Goal: Transaction & Acquisition: Obtain resource

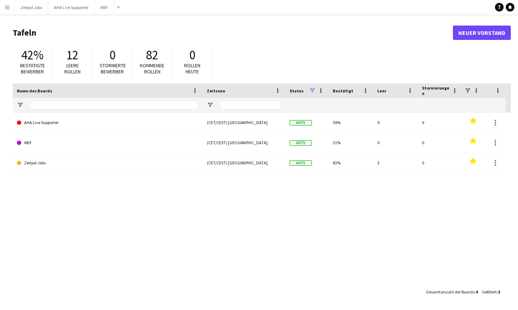
click at [8, 8] on app-icon "Menü" at bounding box center [7, 7] width 6 height 6
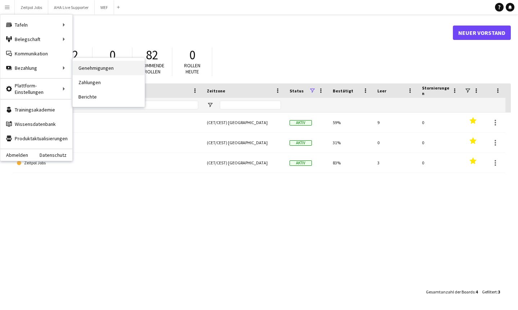
click at [84, 70] on link "Genehmigungen" at bounding box center [109, 68] width 72 height 14
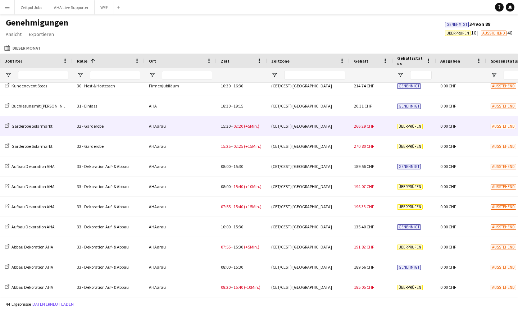
click at [82, 129] on div "32 - Garderobe" at bounding box center [109, 126] width 72 height 20
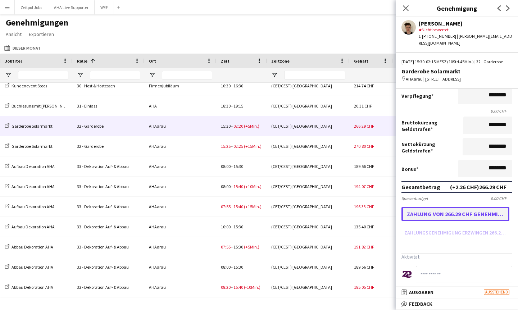
click at [322, 215] on button "Zahlung von 266.29 CHF genehmigen" at bounding box center [455, 214] width 108 height 14
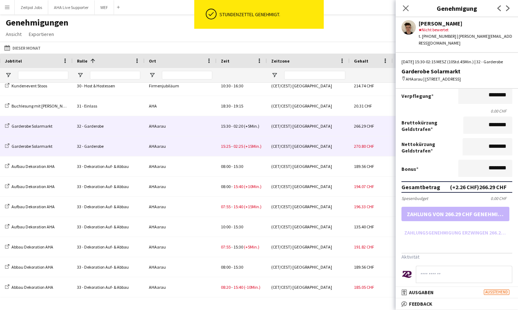
click at [245, 147] on span "(+15Min.)" at bounding box center [253, 146] width 18 height 5
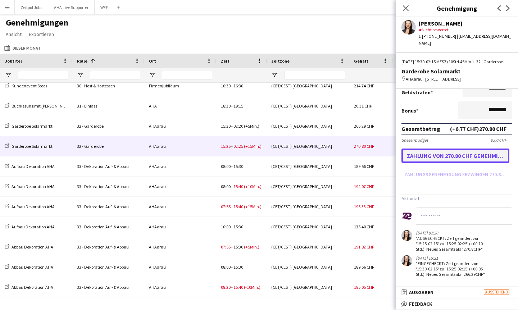
click at [322, 156] on button "Zahlung von 270.80 CHF genehmigen" at bounding box center [455, 156] width 108 height 14
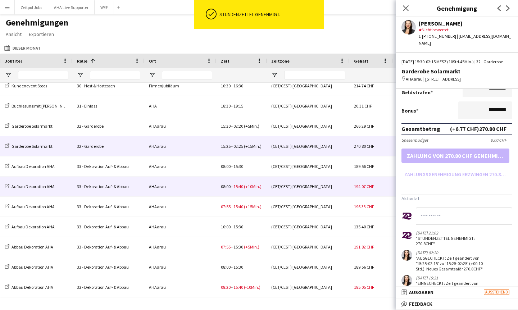
click at [243, 189] on span "08:00 - 15:40 (+10Min.)" at bounding box center [241, 186] width 41 height 5
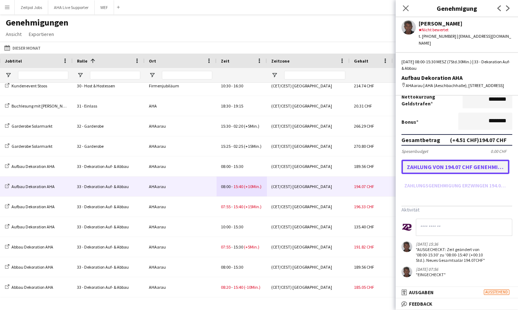
click at [322, 168] on button "Zahlung von 194.07 CHF genehmigen" at bounding box center [455, 167] width 108 height 14
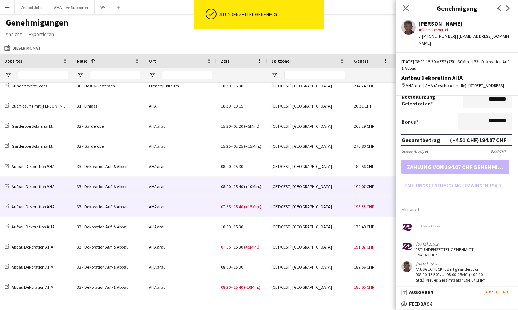
click at [239, 210] on div "07:55 - 15:40 (+15Min.)" at bounding box center [242, 207] width 50 height 20
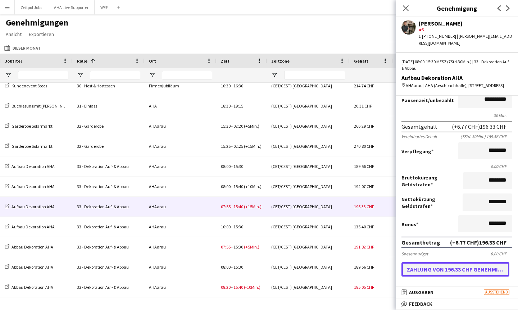
click at [322, 271] on button "Zahlung von 196.33 CHF genehmigen" at bounding box center [455, 269] width 108 height 14
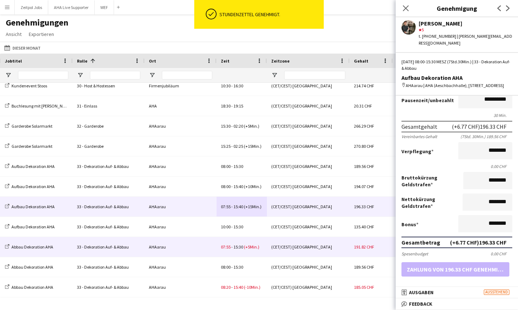
click at [231, 241] on div "07:55 - 15:30 (+5Min.)" at bounding box center [242, 247] width 50 height 20
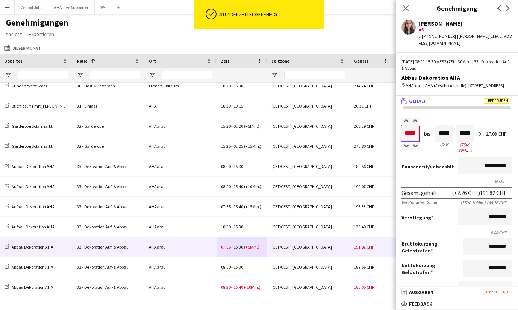
drag, startPoint x: 418, startPoint y: 132, endPoint x: 357, endPoint y: 132, distance: 61.1
click at [322, 132] on body "ok-circled Stundenzettel genehmigt. Menü Tafeln Tafeln Tafeln Alle Jobs Status …" at bounding box center [259, 155] width 518 height 310
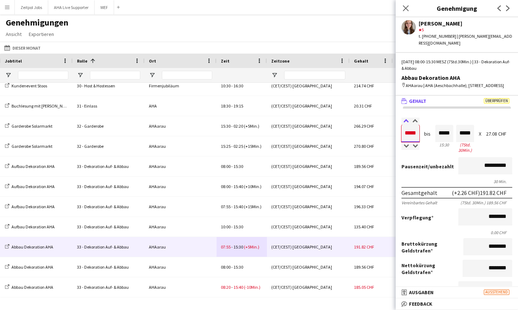
type input "*****"
click at [322, 121] on div at bounding box center [405, 121] width 9 height 7
type input "*****"
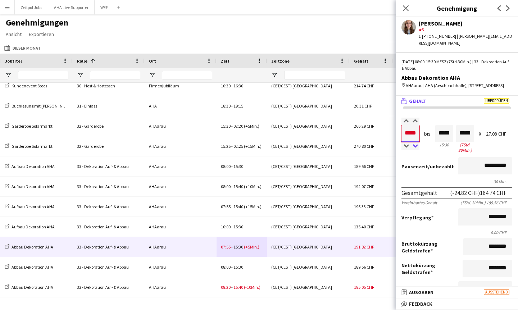
click at [322, 146] on div at bounding box center [414, 146] width 9 height 7
click at [322, 117] on div "**********" at bounding box center [457, 273] width 122 height 334
drag, startPoint x: 404, startPoint y: 134, endPoint x: 425, endPoint y: 134, distance: 21.2
click at [322, 134] on div "Gehalt ***** 08:00 bis ***** 15:30 ***** (7Std. 30Min.) X 27.08 CHF" at bounding box center [456, 136] width 111 height 36
type input "*****"
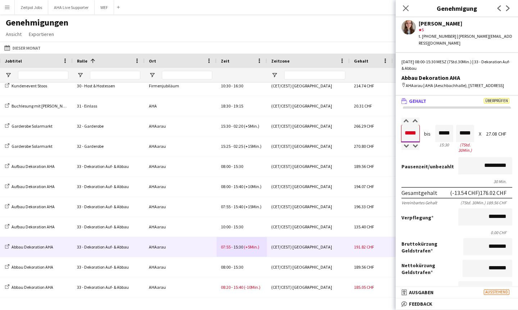
type input "*****"
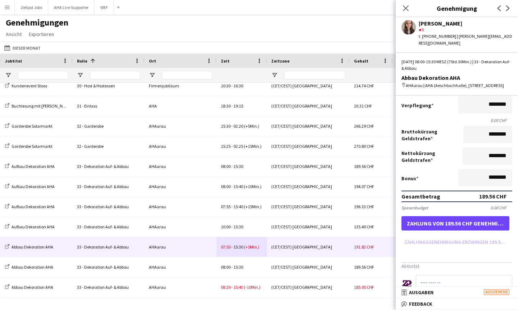
type input "*****"
click at [322, 219] on button "Zahlung von 189.56 CHF genehmigen" at bounding box center [455, 223] width 108 height 14
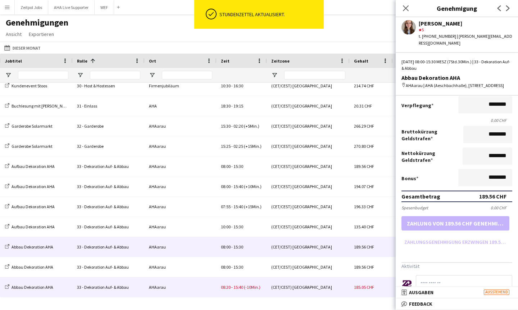
click at [229, 272] on span "08:20" at bounding box center [226, 286] width 10 height 5
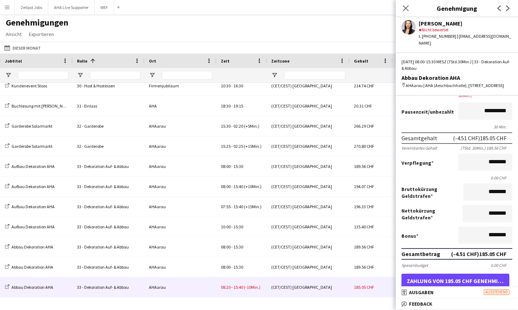
scroll to position [66, 0]
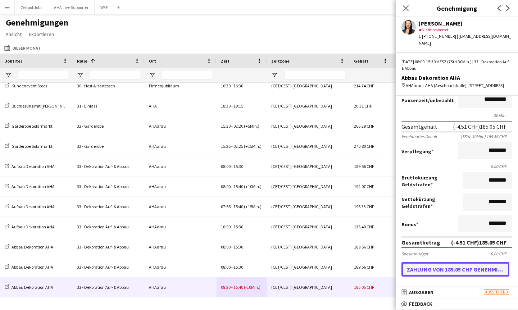
click at [322, 270] on button "Zahlung von 185.05 CHF genehmigen" at bounding box center [455, 269] width 108 height 14
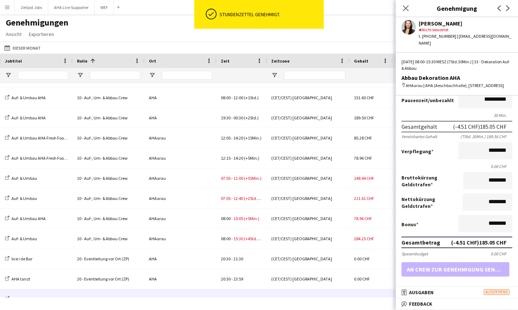
scroll to position [329, 0]
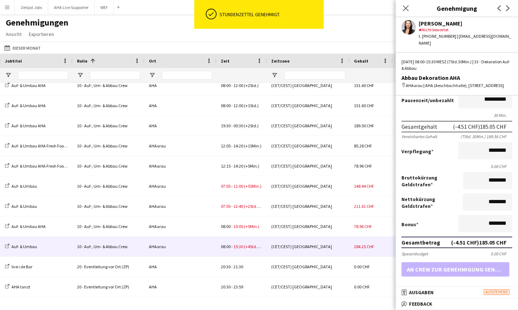
click at [229, 249] on span "08:00" at bounding box center [226, 246] width 10 height 5
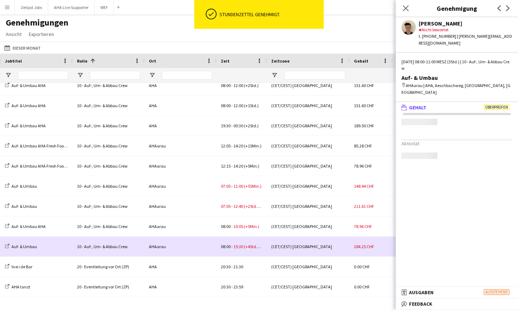
scroll to position [0, 0]
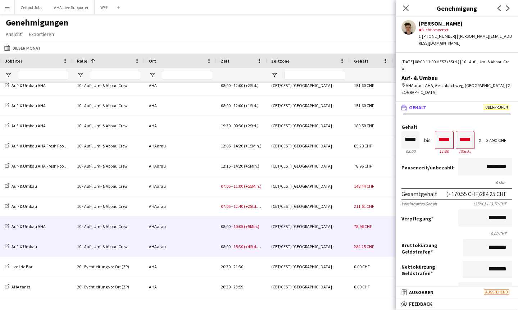
click at [231, 229] on span "08:00 - 10:05 (+5Min.)" at bounding box center [240, 226] width 38 height 5
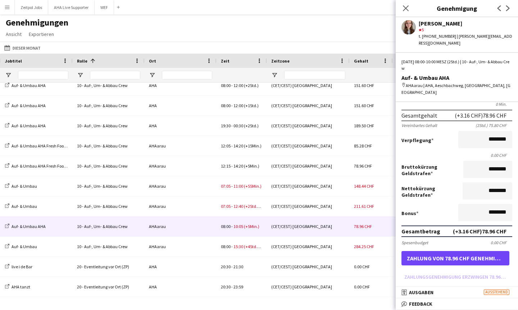
scroll to position [79, 0]
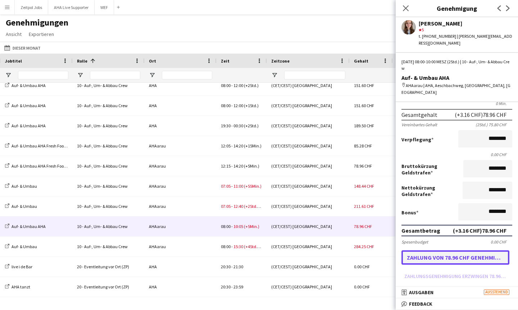
click at [322, 250] on button "Zahlung von 78.96 CHF genehmigen" at bounding box center [455, 257] width 108 height 14
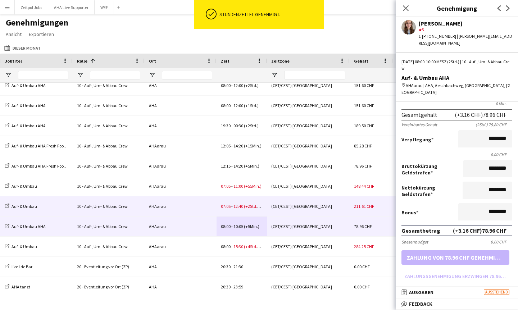
click at [230, 210] on div "07:05 - 12:40 (+2Std.35Min.)" at bounding box center [242, 206] width 50 height 20
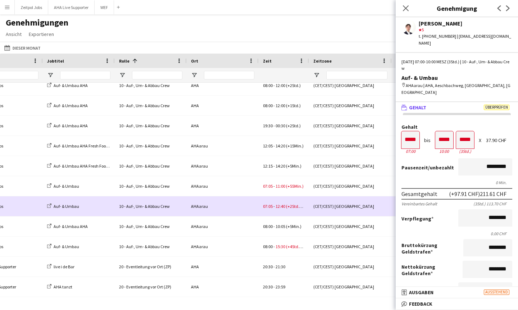
scroll to position [0, 251]
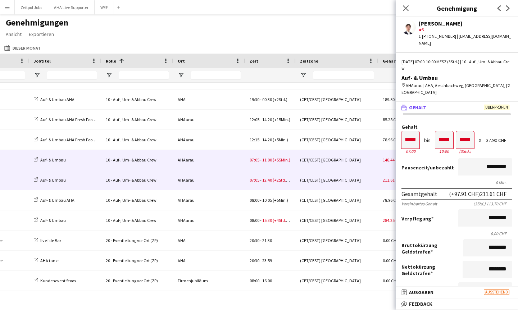
click at [270, 163] on span "11:00" at bounding box center [267, 159] width 10 height 5
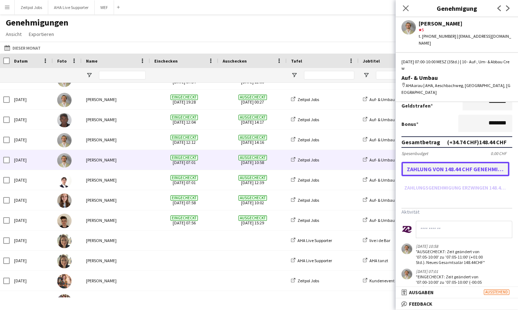
click at [322, 162] on button "Zahlung von 148.44 CHF genehmigen" at bounding box center [455, 169] width 108 height 14
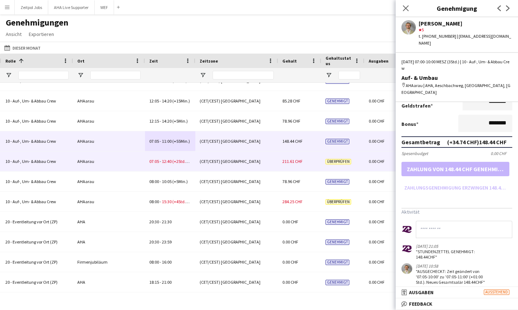
click at [145, 162] on div "07:05 - 12:40 (+2Std.35Min.)" at bounding box center [170, 161] width 50 height 20
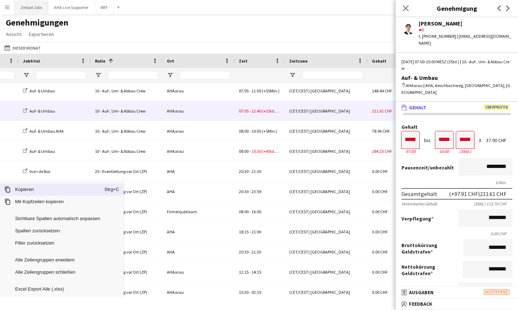
click at [37, 7] on button "Zeitpol Jobs Schließen" at bounding box center [31, 7] width 33 height 14
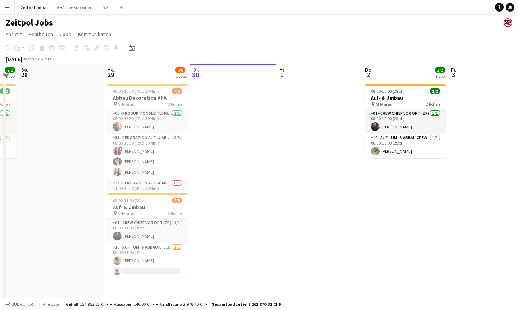
click at [87, 127] on app-date-cell at bounding box center [61, 231] width 86 height 300
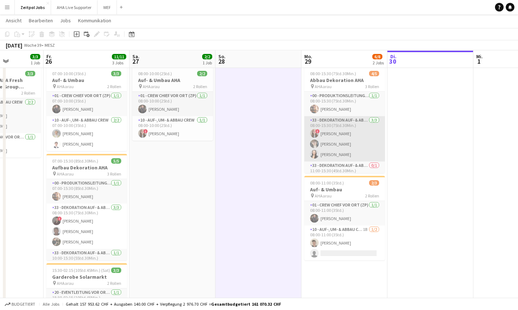
scroll to position [13, 0]
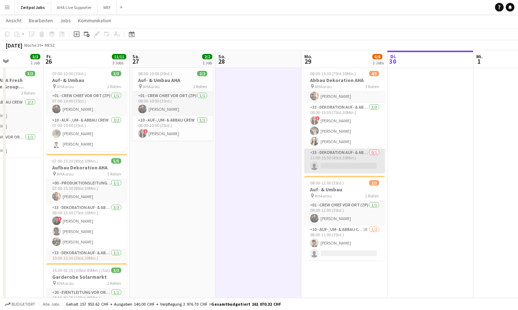
click at [322, 165] on app-card-role "33 - Dekoration Auf- & Abbau 0/1 11:00-15:30 (4Std.30Min.) single-neutral-actio…" at bounding box center [344, 161] width 81 height 24
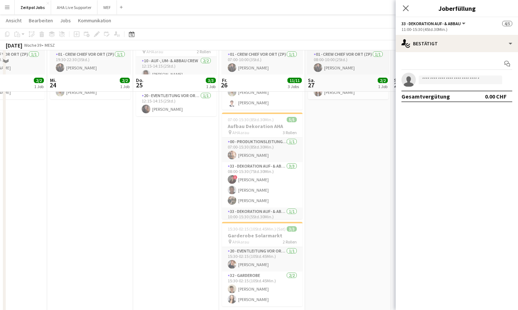
scroll to position [82, 0]
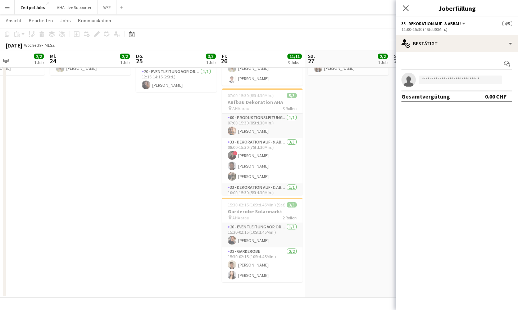
click at [322, 146] on app-date-cell "08:00-10:00 (2Std.) 2/2 Auf- & Umbau AHA pin AHAarau 2 Rollen 01 - Crew Chief v…" at bounding box center [348, 148] width 86 height 300
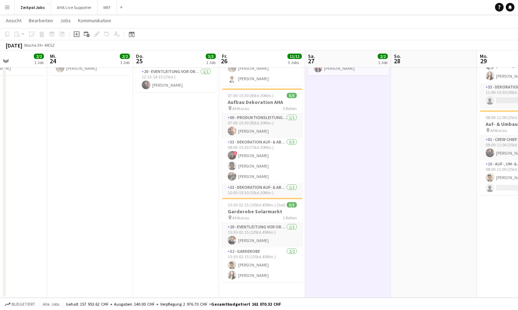
click at [322, 130] on app-date-cell "08:00-10:00 (2Std.) 2/2 Auf- & Umbau AHA pin AHAarau 2 Rollen 01 - Crew Chief v…" at bounding box center [348, 148] width 86 height 300
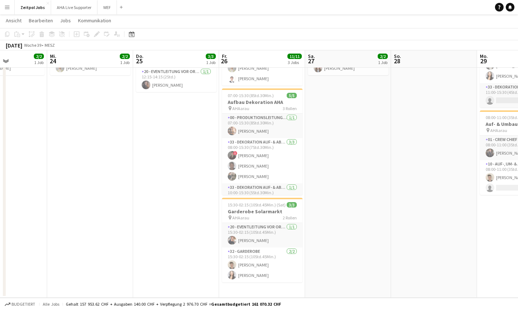
click at [160, 119] on app-date-cell "12:15-14:15 (2Std.) 3/3 Auf- & Umbau AHA Fresh Food Beverage Group AGKadertag p…" at bounding box center [176, 148] width 86 height 300
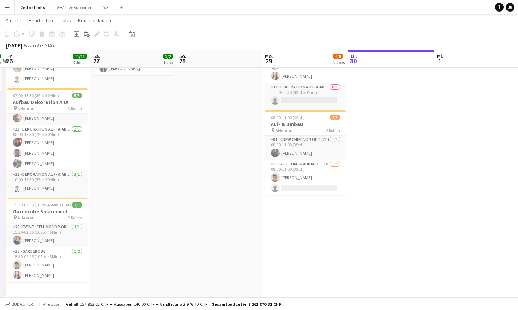
scroll to position [0, 285]
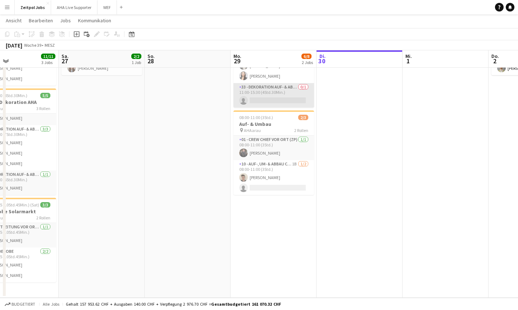
click at [300, 93] on app-card-role "33 - Dekoration Auf- & Abbau 0/1 11:00-15:30 (4Std.30Min.) single-neutral-actio…" at bounding box center [273, 95] width 81 height 24
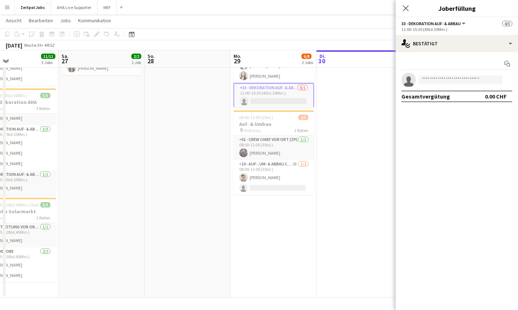
click at [322, 119] on app-date-cell at bounding box center [359, 148] width 86 height 300
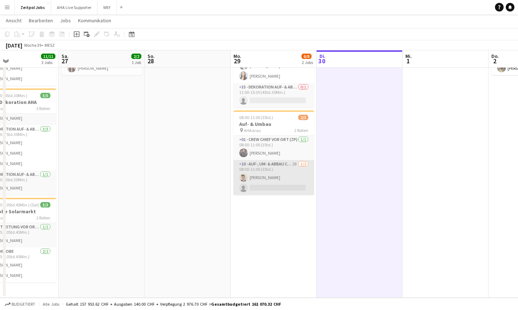
scroll to position [0, 285]
click at [275, 178] on app-card-role "10 - Auf-, Um- & Abbau Crew 1B [DATE] 08:00-11:00 (3Std.) [PERSON_NAME] single-…" at bounding box center [274, 177] width 81 height 35
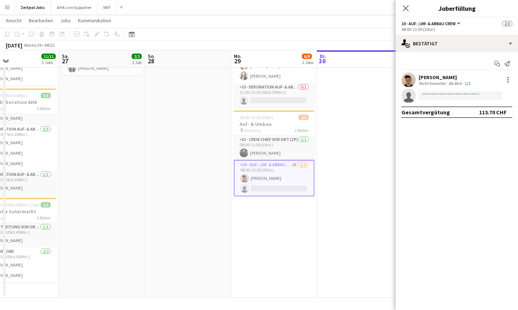
click at [322, 167] on app-date-cell at bounding box center [360, 148] width 86 height 300
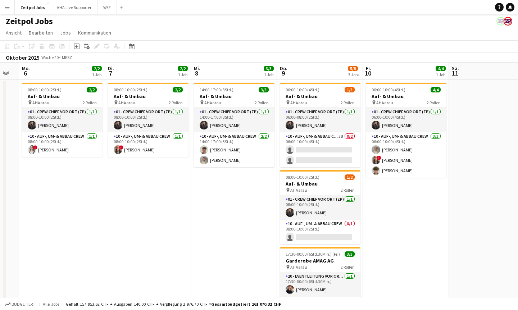
scroll to position [1, 0]
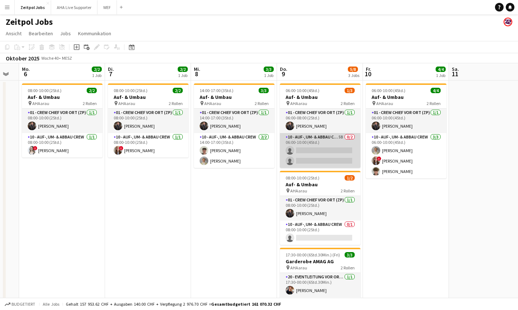
click at [322, 150] on app-card-role "10 - Auf-, Um- & Abbau Crew 5B 0/2 06:00-10:00 (4Std.) single-neutral-actions s…" at bounding box center [320, 150] width 81 height 35
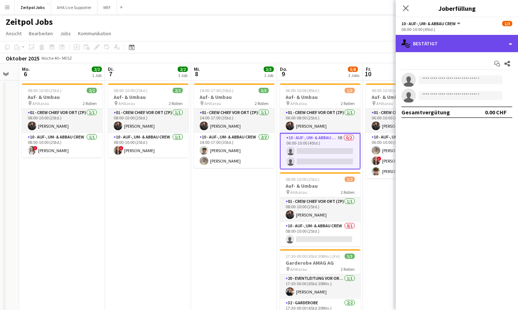
click at [322, 51] on div "single-neutral-actions-check-2 Bestätigt" at bounding box center [457, 43] width 122 height 17
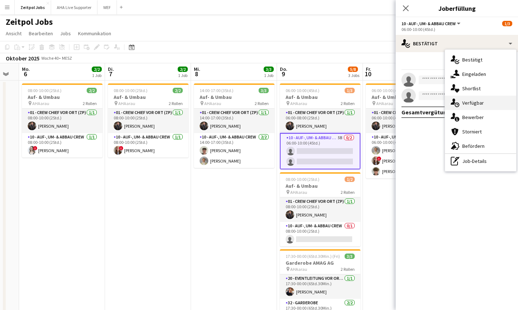
click at [322, 103] on div "single-neutral-actions-upload [GEOGRAPHIC_DATA]" at bounding box center [480, 103] width 71 height 14
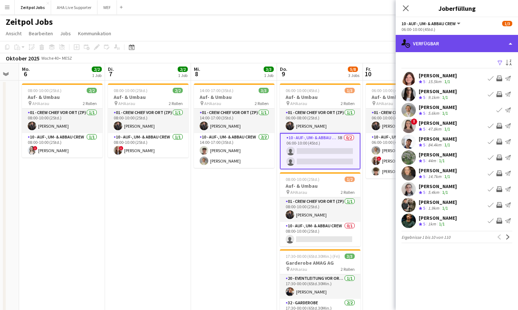
click at [322, 39] on div "single-neutral-actions-upload [GEOGRAPHIC_DATA]" at bounding box center [457, 43] width 122 height 17
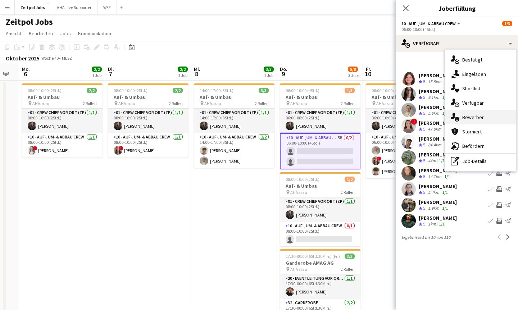
click at [322, 113] on div "single-neutral-actions-information Bewerber" at bounding box center [480, 117] width 71 height 14
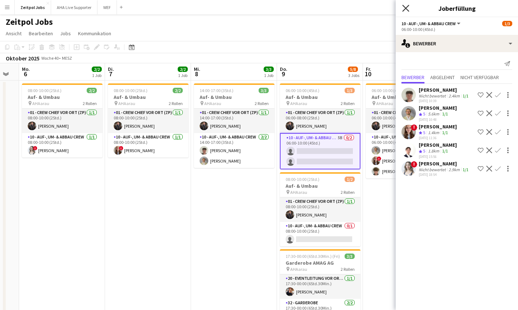
click at [322, 9] on icon at bounding box center [405, 8] width 7 height 7
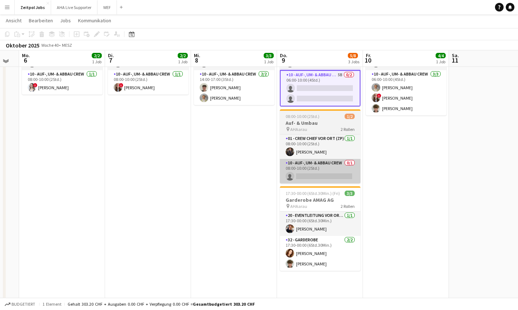
scroll to position [64, 0]
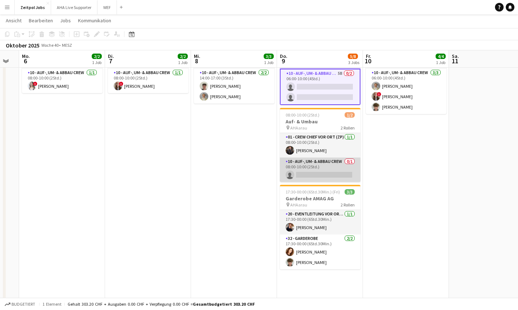
click at [322, 173] on app-card-role "10 - Auf-, Um- & Abbau Crew 0/1 08:00-10:00 (2Std.) single-neutral-actions" at bounding box center [320, 170] width 81 height 24
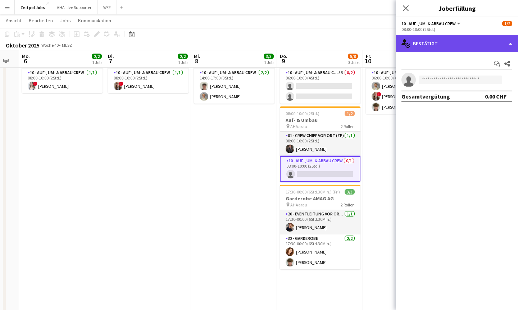
click at [322, 47] on div "single-neutral-actions-check-2 Bestätigt" at bounding box center [457, 43] width 122 height 17
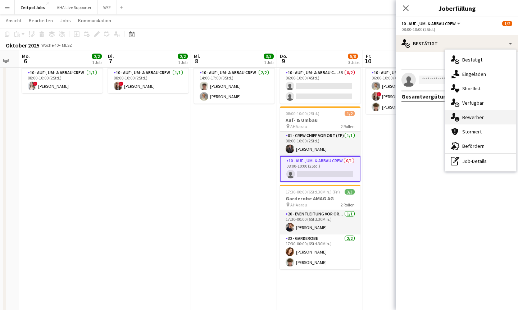
click at [322, 115] on span "Bewerber" at bounding box center [473, 117] width 22 height 6
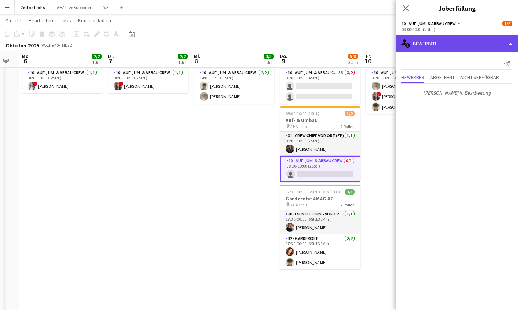
click at [322, 35] on div "single-neutral-actions-information Bewerber" at bounding box center [457, 43] width 122 height 17
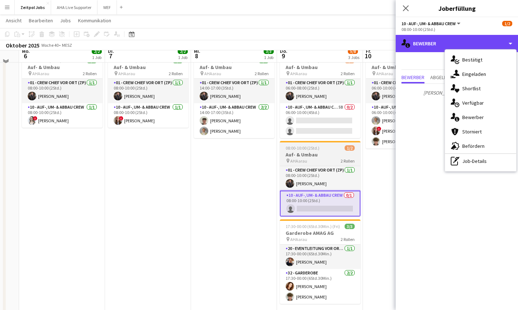
scroll to position [14, 0]
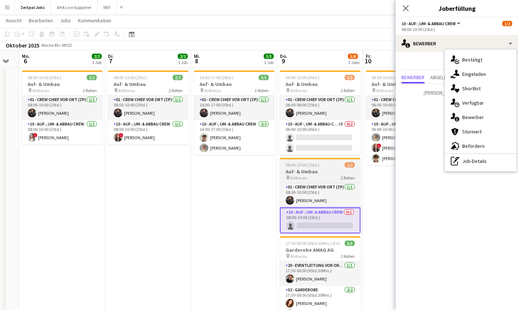
click at [312, 121] on app-card-role "10 - Auf-, Um- & Abbau Crew 5B 0/2 06:00-10:00 (4Std.) single-neutral-actions s…" at bounding box center [320, 137] width 81 height 35
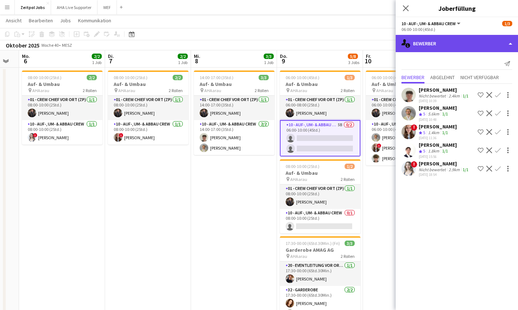
click at [322, 40] on div "single-neutral-actions-information Bewerber" at bounding box center [457, 43] width 122 height 17
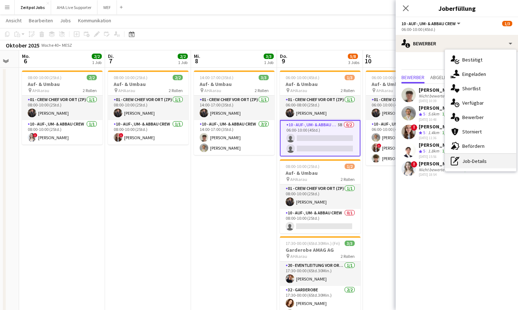
click at [322, 162] on div "pen-write Job-Details" at bounding box center [480, 161] width 71 height 14
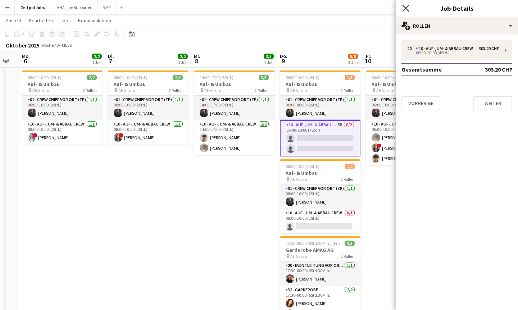
click at [322, 8] on icon "Pop-in schließen" at bounding box center [405, 8] width 7 height 7
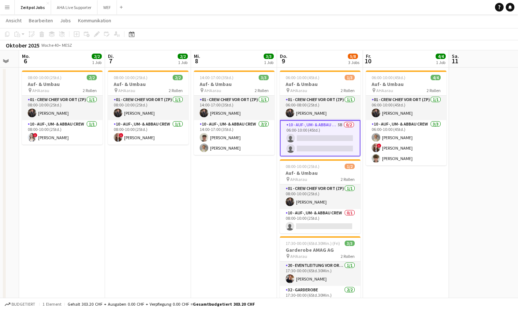
click at [301, 64] on app-board-header-date "Do. 9 5/8 3 Jobs" at bounding box center [320, 58] width 86 height 17
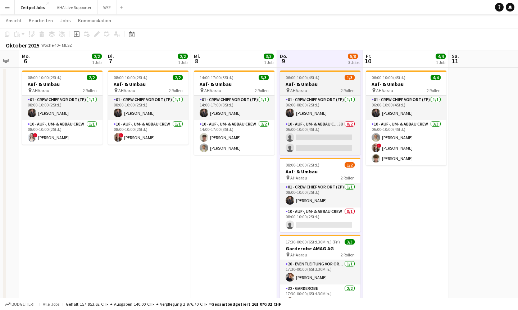
click at [322, 82] on h3 "Auf- & Umbau" at bounding box center [320, 84] width 81 height 6
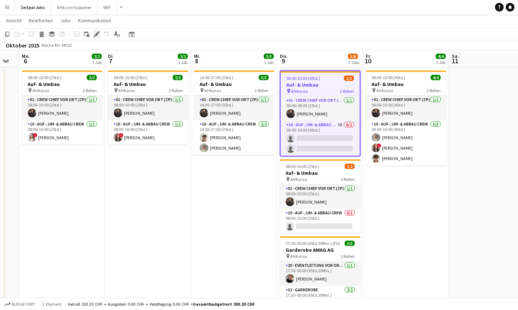
click at [97, 36] on icon "Bearbeiten" at bounding box center [97, 34] width 6 height 6
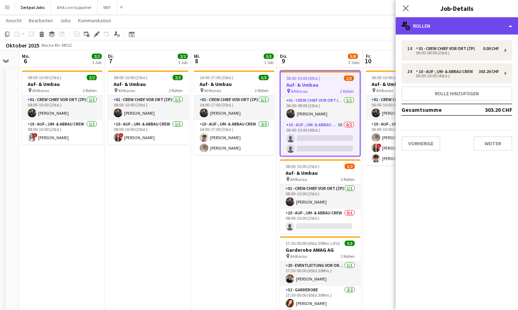
click at [322, 22] on div "multiple-users-add Rollen" at bounding box center [457, 25] width 122 height 17
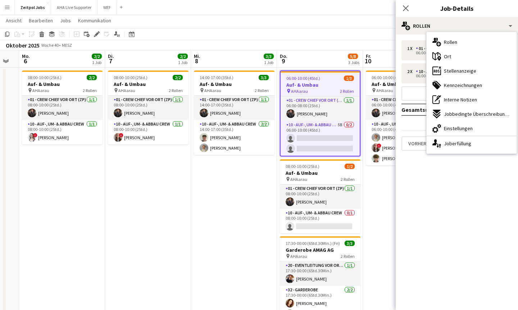
click at [322, 97] on span "Interne Notizen" at bounding box center [460, 99] width 33 height 6
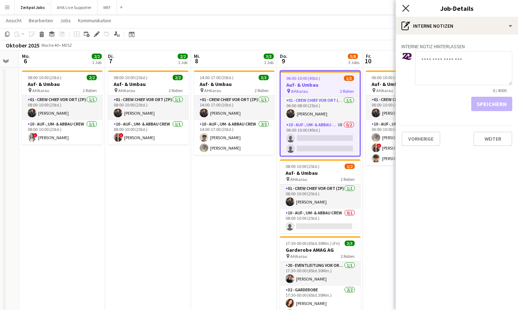
click at [322, 8] on icon at bounding box center [405, 8] width 7 height 7
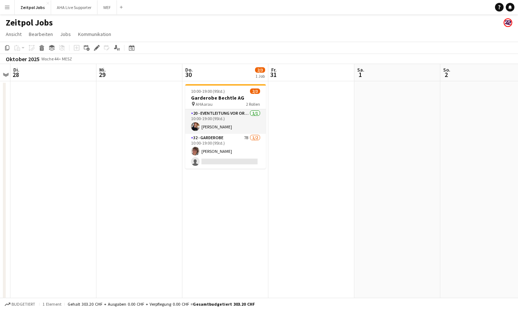
scroll to position [0, 234]
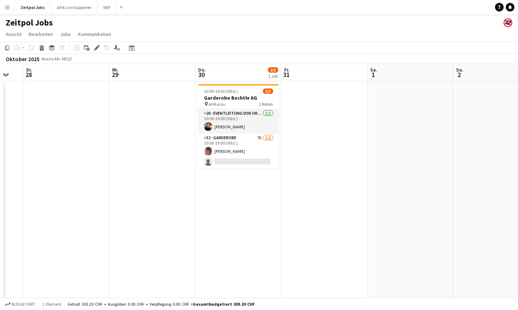
click at [10, 3] on button "Menü" at bounding box center [7, 7] width 14 height 14
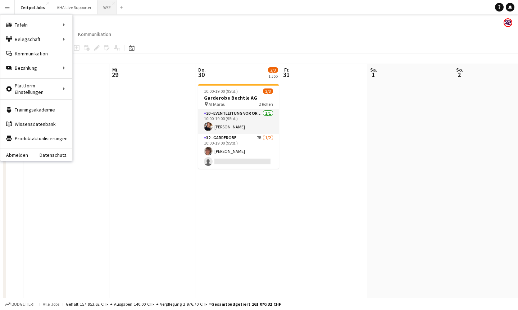
click at [101, 7] on button "WEF Schließen" at bounding box center [106, 7] width 19 height 14
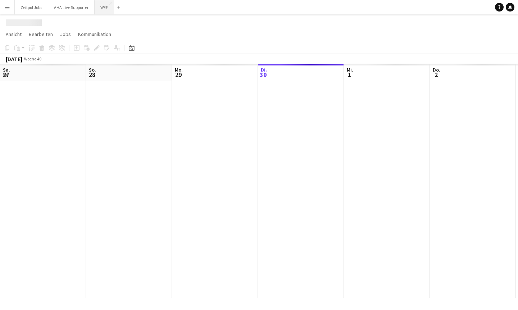
scroll to position [0, 172]
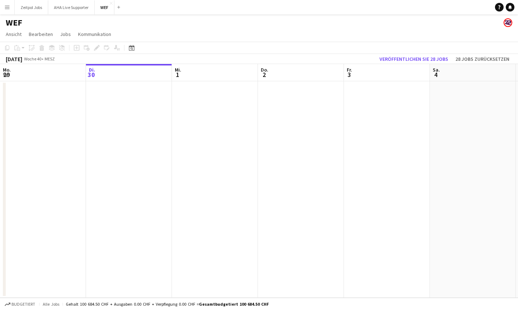
click at [322, 120] on app-date-cell at bounding box center [387, 189] width 86 height 217
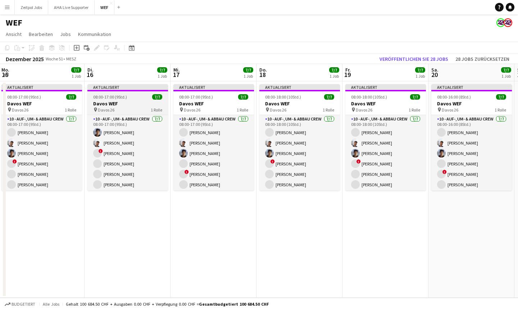
scroll to position [0, 169]
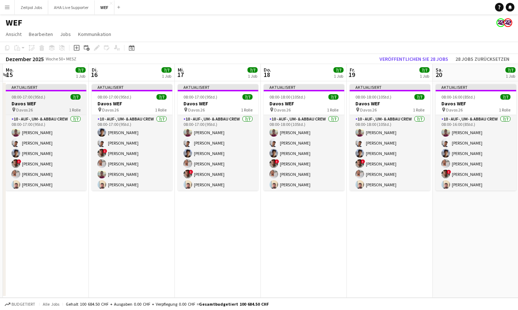
click at [26, 100] on app-job-card "Aktualisiert 08:00-17:00 (9Std.) 7/7 Davos WEF pin Davos 26 1 Rolle 10 - Auf-, …" at bounding box center [46, 137] width 81 height 106
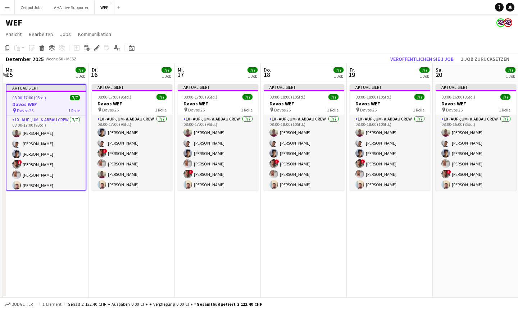
click at [322, 272] on div "Budgetiert 1 Element Gehalt 2 122.40 CHF + Ausgaben 0.00 CHF + Verpflegung 0.00…" at bounding box center [259, 304] width 518 height 12
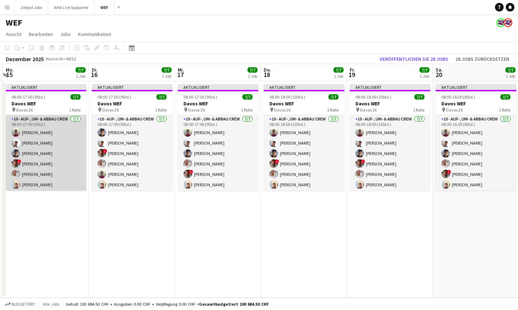
click at [38, 187] on app-card-role "10 - Auf-, Um- & Abbau Crew [DATE] 08:00-17:00 (9Std.) [PERSON_NAME] [PERSON_NA…" at bounding box center [46, 158] width 81 height 87
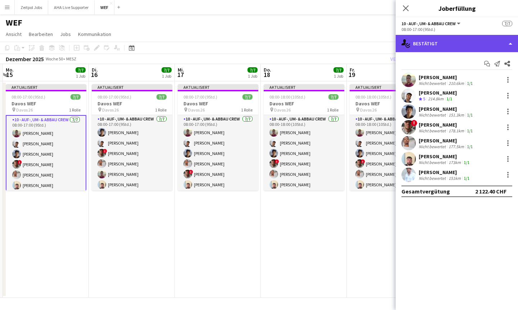
click at [322, 39] on div "single-neutral-actions-check-2 Bestätigt" at bounding box center [457, 43] width 122 height 17
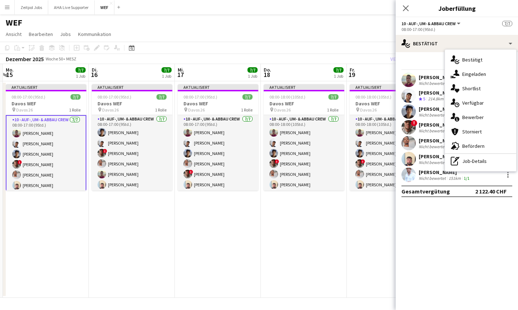
click at [22, 78] on app-board-header-date "Mo. 15 7/7 1 Job" at bounding box center [46, 72] width 86 height 17
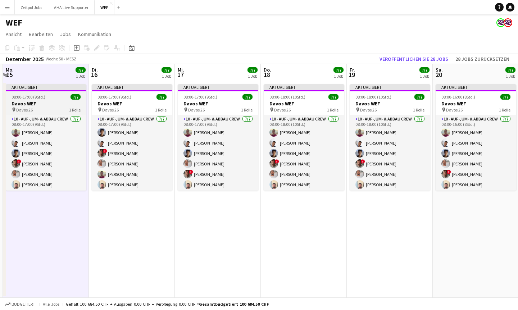
click at [32, 89] on div "Aktualisiert" at bounding box center [46, 87] width 81 height 6
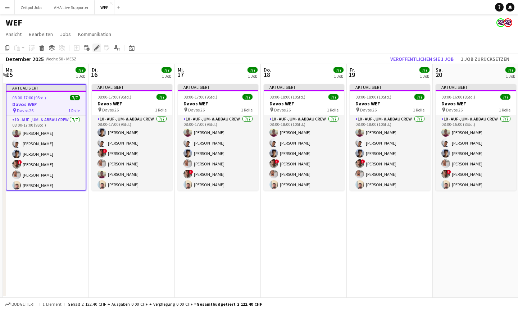
click at [97, 47] on icon at bounding box center [97, 48] width 4 height 4
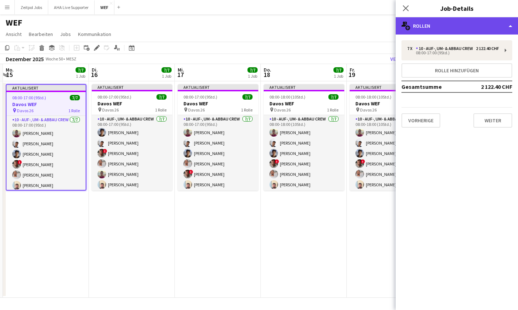
click at [322, 30] on div "multiple-users-add Rollen" at bounding box center [457, 25] width 122 height 17
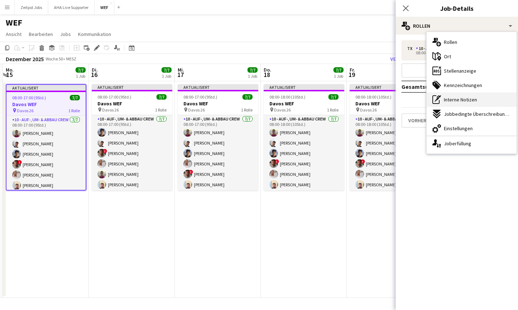
click at [322, 100] on span "Interne Notizen" at bounding box center [460, 99] width 33 height 6
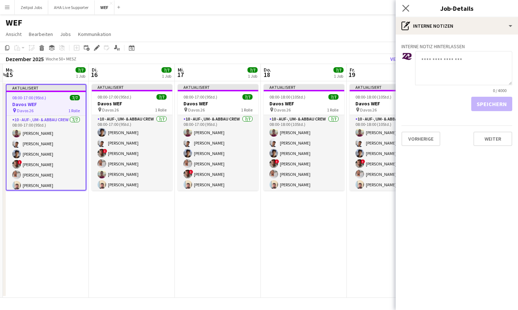
click at [322, 4] on app-icon "Pop-in schließen" at bounding box center [406, 8] width 10 height 10
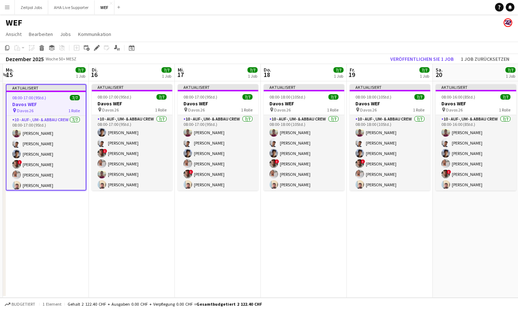
click at [322, 243] on app-date-cell "Aktualisiert 08:00-18:00 (10Std.) 7/7 Davos WEF pin Davos 26 1 Rolle 10 - Auf-,…" at bounding box center [304, 189] width 86 height 217
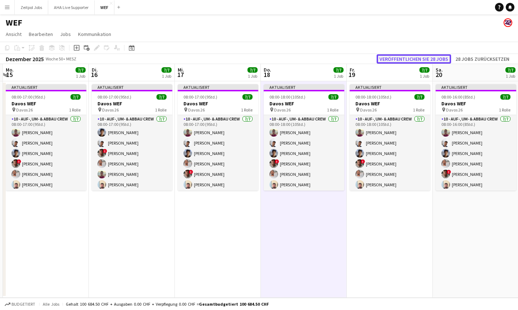
click at [322, 58] on button "Veröffentlichen Sie 28 Jobs" at bounding box center [414, 58] width 74 height 9
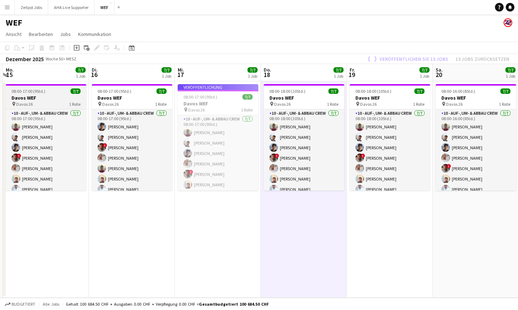
click at [48, 91] on div "08:00-17:00 (9Std.) 7/7" at bounding box center [46, 90] width 81 height 5
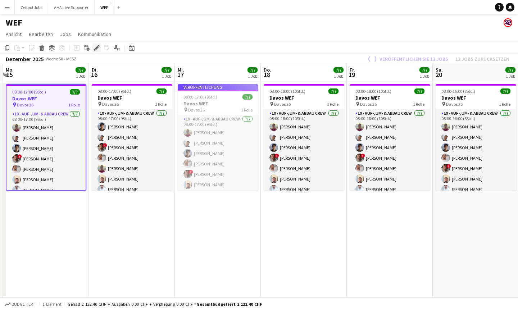
click at [98, 47] on icon at bounding box center [97, 48] width 4 height 4
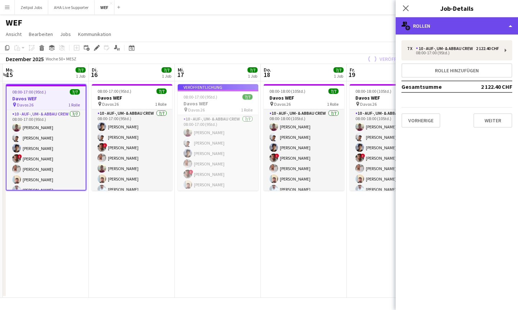
click at [322, 26] on div "multiple-users-add Rollen" at bounding box center [457, 25] width 122 height 17
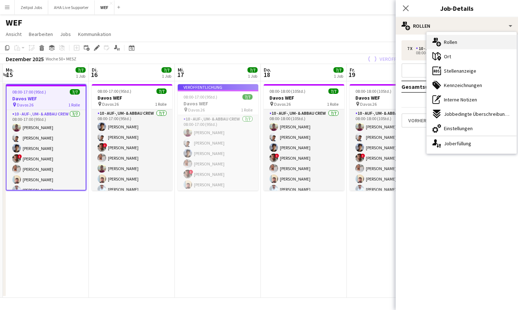
click at [322, 41] on icon "multiple-users-add" at bounding box center [436, 42] width 9 height 9
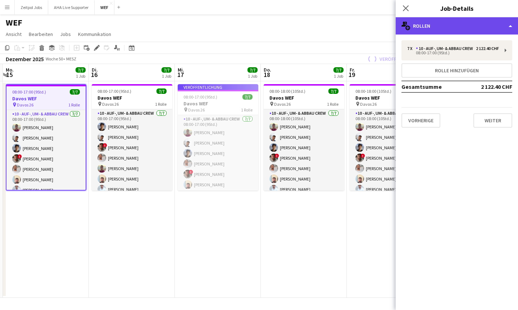
click at [322, 20] on div "multiple-users-add Rollen" at bounding box center [457, 25] width 122 height 17
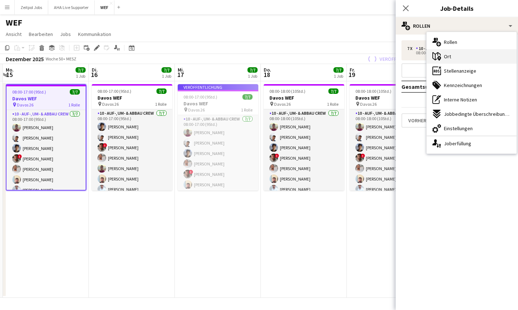
click at [322, 55] on span "Ort" at bounding box center [447, 56] width 7 height 6
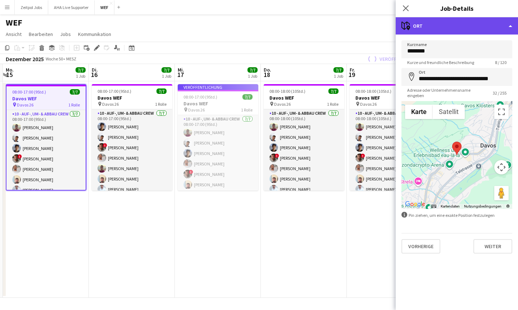
click at [322, 29] on div "maps-pin-1 Ort" at bounding box center [457, 25] width 122 height 17
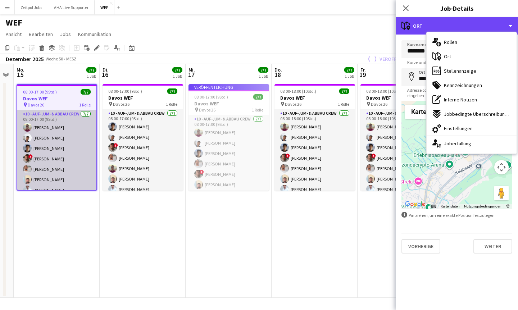
scroll to position [7, 0]
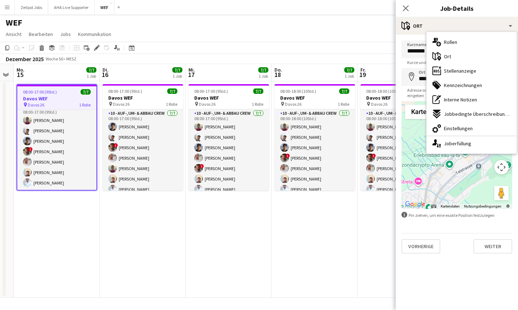
click at [322, 3] on div "Pop-in schließen" at bounding box center [406, 8] width 20 height 17
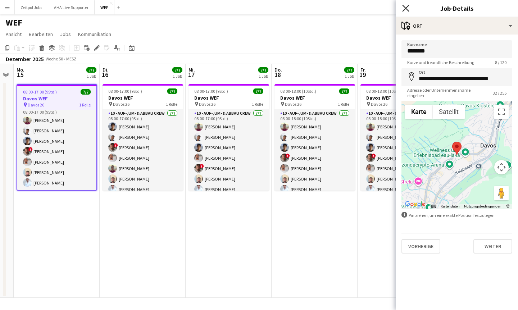
click at [322, 6] on icon "Pop-in schließen" at bounding box center [405, 8] width 7 height 7
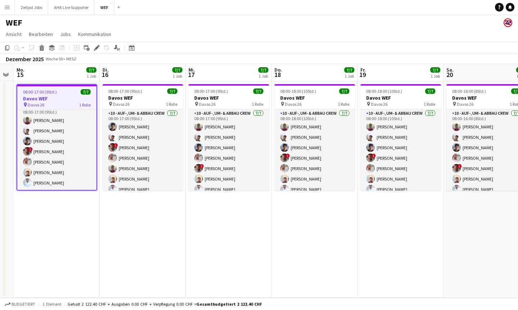
click at [10, 9] on button "Menü" at bounding box center [7, 7] width 14 height 14
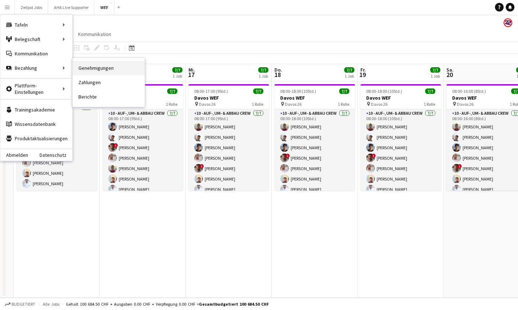
click at [87, 71] on link "Genehmigungen" at bounding box center [109, 68] width 72 height 14
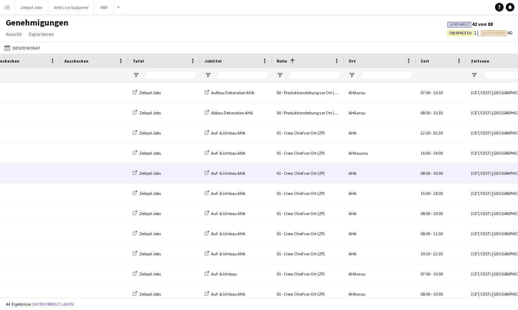
scroll to position [0, 313]
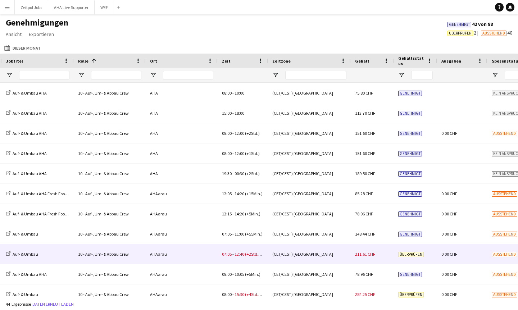
click at [136, 254] on div "10 - Auf-, Um- & Abbau Crew" at bounding box center [110, 254] width 72 height 20
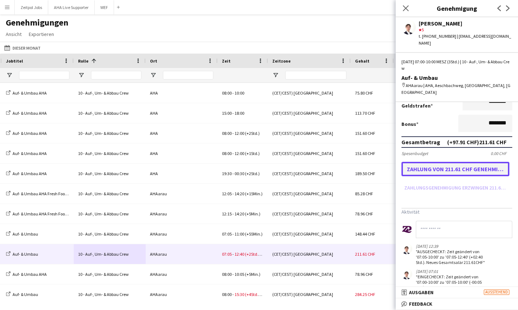
click at [322, 162] on button "Zahlung von 211.61 CHF genehmigen" at bounding box center [455, 169] width 108 height 14
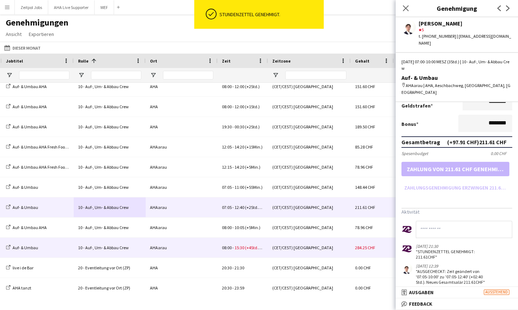
click at [187, 252] on div "AHAarau" at bounding box center [182, 248] width 72 height 20
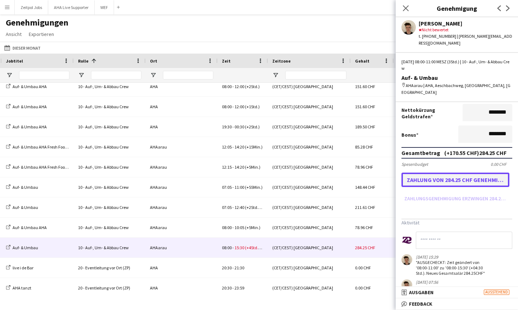
click at [322, 173] on button "Zahlung von 284.25 CHF genehmigen" at bounding box center [455, 180] width 108 height 14
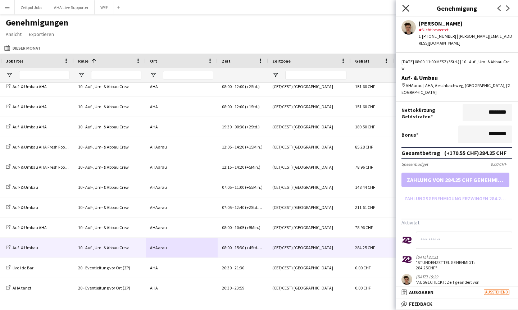
click at [322, 10] on icon "Pop-in schließen" at bounding box center [405, 8] width 7 height 7
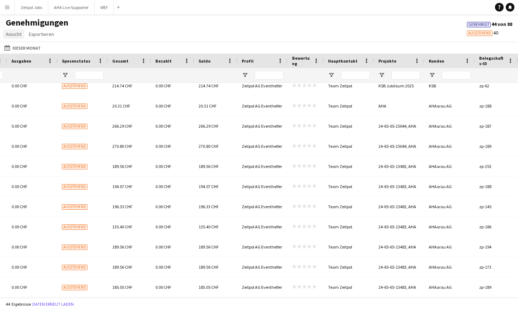
click at [9, 33] on span "Ansicht" at bounding box center [14, 34] width 16 height 6
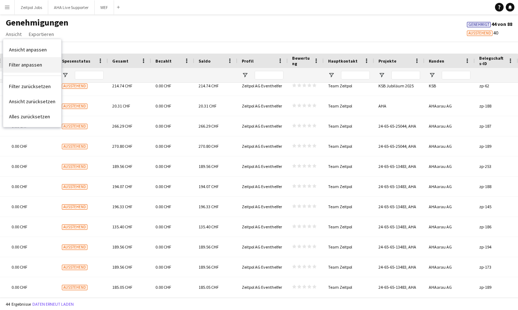
click at [24, 67] on span "Filter anpassen" at bounding box center [25, 65] width 33 height 6
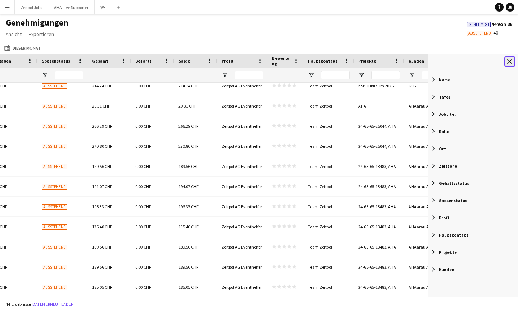
click at [322, 62] on app-icon "Werkzeugleiste schließen" at bounding box center [509, 61] width 5 height 5
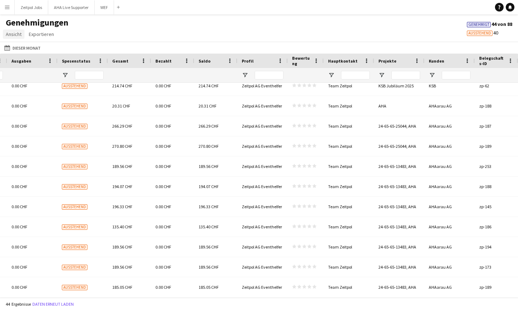
click at [10, 37] on link "Ansicht" at bounding box center [14, 33] width 22 height 9
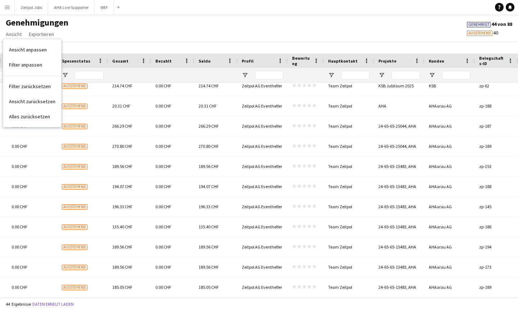
click at [6, 15] on main "Genehmigungen Ansicht Ansicht anpassen Filter anpassen Filter zurücksetzen Ansi…" at bounding box center [259, 157] width 518 height 286
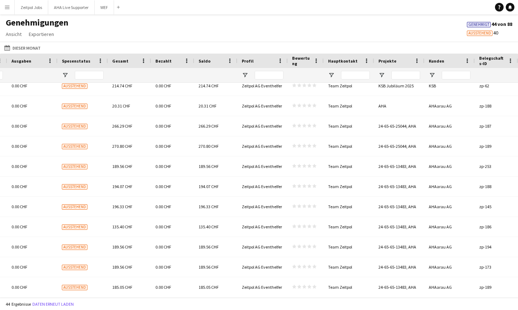
click at [7, 7] on app-icon "Menü" at bounding box center [7, 7] width 6 height 6
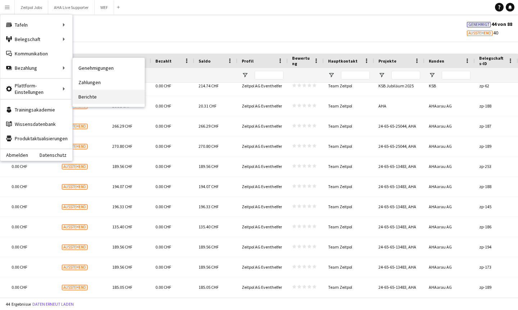
click at [88, 100] on link "Berichte" at bounding box center [109, 97] width 72 height 14
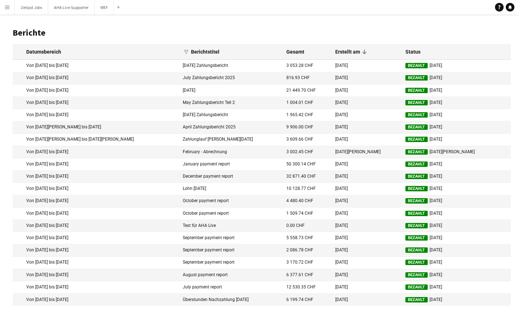
click at [6, 5] on app-icon "Menü" at bounding box center [7, 7] width 6 height 6
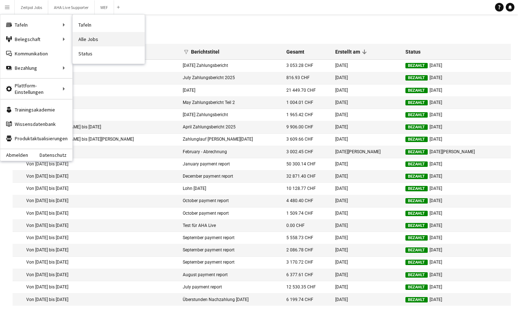
click at [85, 44] on link "Alle Jobs" at bounding box center [109, 39] width 72 height 14
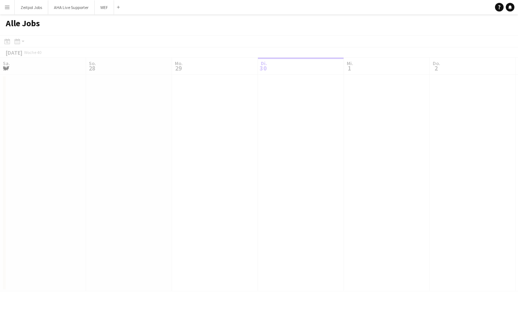
scroll to position [0, 172]
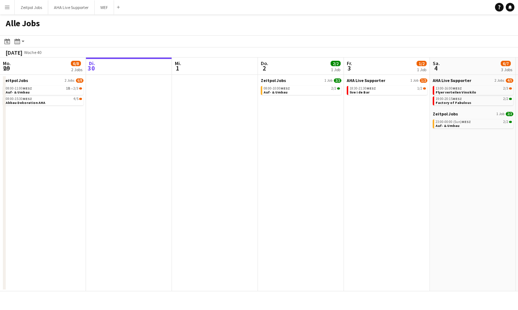
click at [6, 10] on button "Menü" at bounding box center [7, 7] width 14 height 14
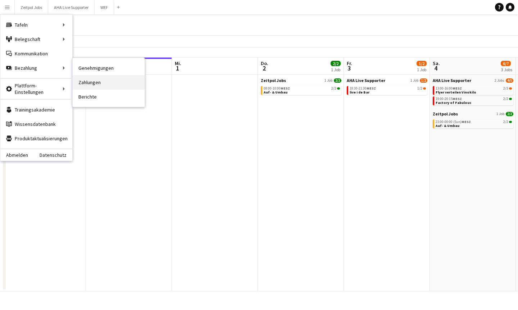
click at [97, 86] on link "Zahlungen" at bounding box center [109, 82] width 72 height 14
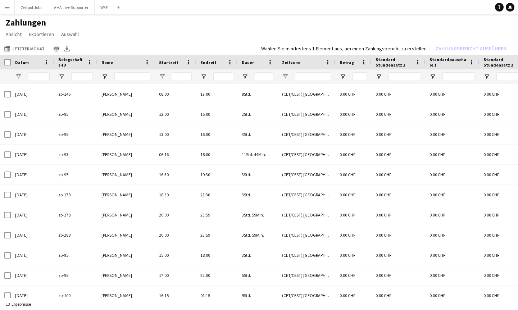
click at [9, 15] on main "Zahlungen Ansicht Ansicht anpassen Filter anpassen Filter zurücksetzen Ansicht …" at bounding box center [259, 157] width 518 height 287
click at [8, 7] on app-icon "Menü" at bounding box center [7, 7] width 6 height 6
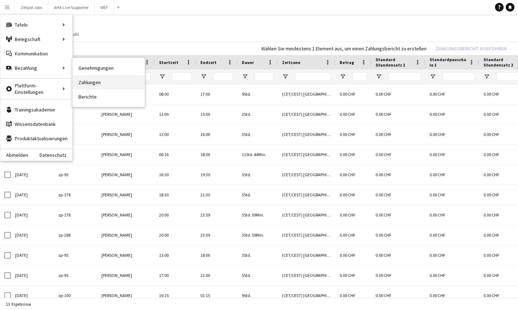
click at [86, 83] on link "Zahlungen" at bounding box center [109, 82] width 72 height 14
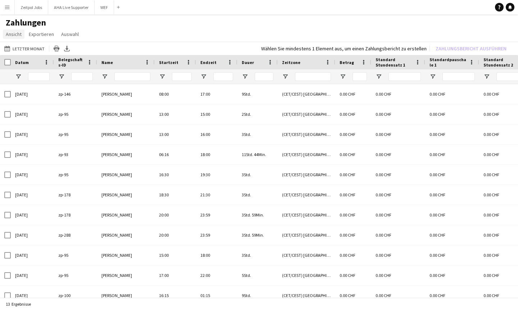
click at [8, 35] on span "Ansicht" at bounding box center [14, 34] width 16 height 6
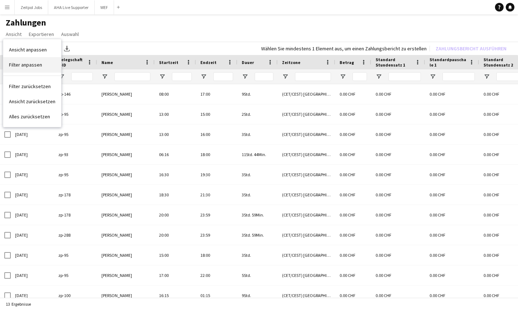
click at [26, 69] on link "Filter anpassen" at bounding box center [32, 64] width 58 height 15
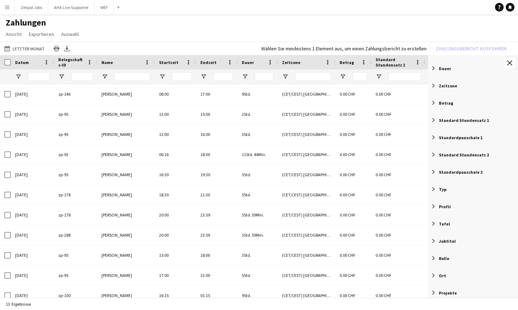
scroll to position [104, 0]
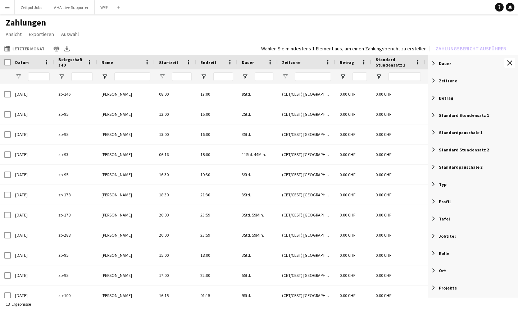
click at [322, 202] on span "Filterliste 21 Filter" at bounding box center [433, 201] width 6 height 6
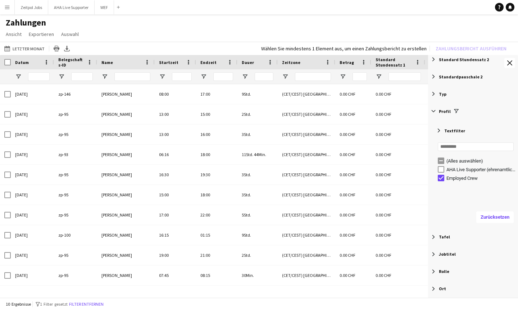
scroll to position [198, 0]
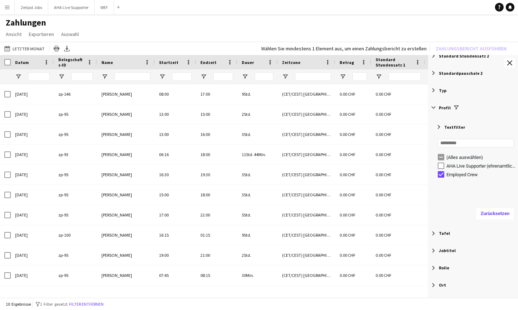
click at [322, 233] on div "Tafel" at bounding box center [473, 233] width 90 height 17
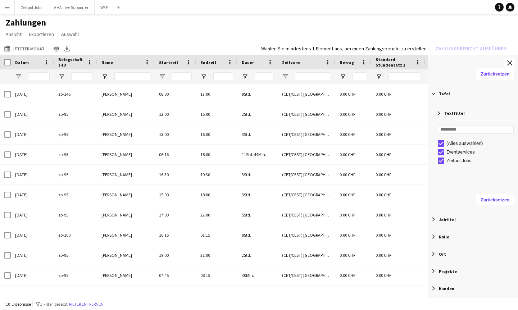
scroll to position [353, 0]
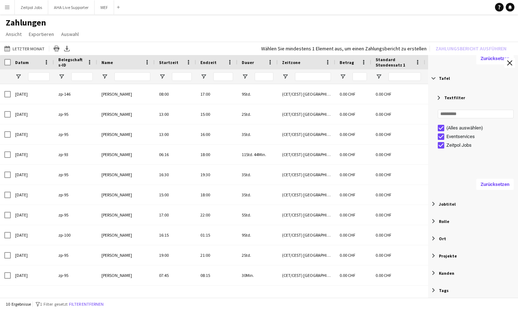
click at [322, 200] on div "Jobtitel" at bounding box center [473, 203] width 90 height 17
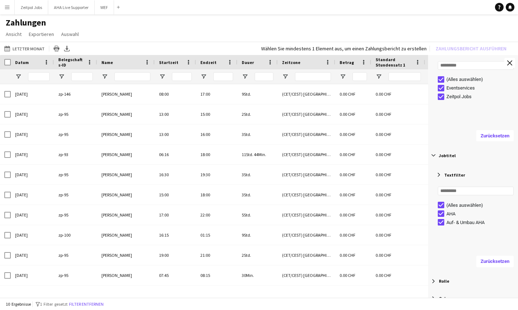
scroll to position [461, 0]
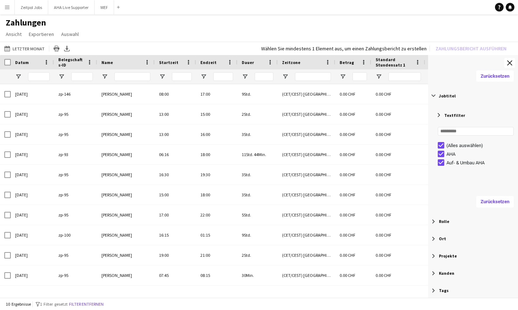
click at [322, 224] on span "Filterliste 21 Filter" at bounding box center [433, 221] width 6 height 6
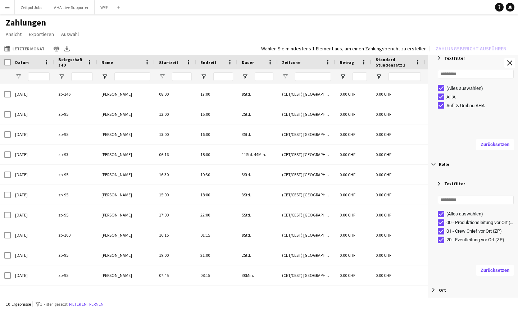
scroll to position [570, 0]
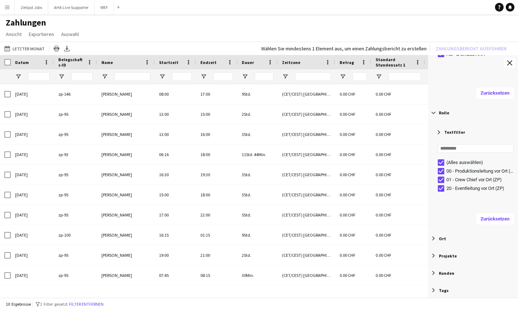
click at [322, 174] on div "00 - Produktionsleitung vor Ort (ZP)" at bounding box center [478, 171] width 80 height 9
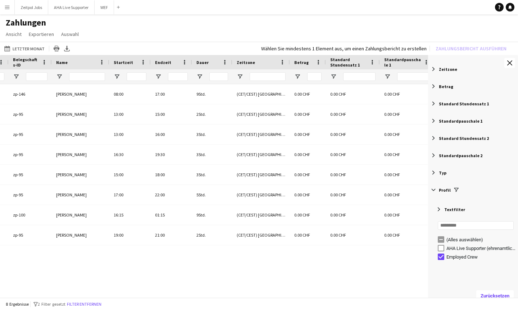
scroll to position [0, 73]
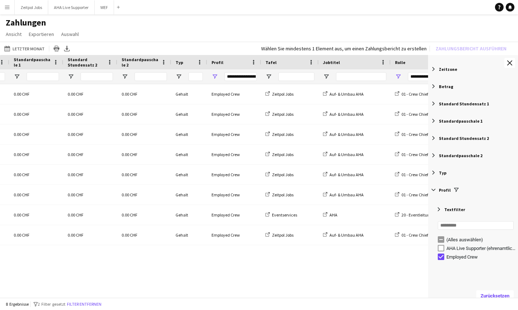
click at [322, 190] on span "Filterliste 21 Filter" at bounding box center [433, 190] width 6 height 6
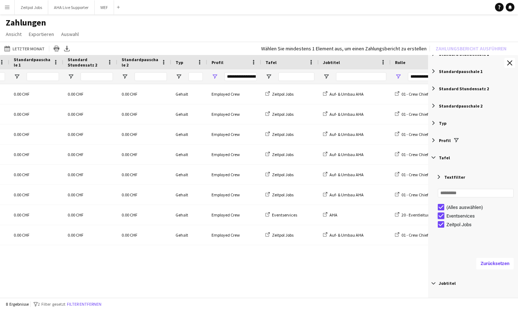
type input "**********"
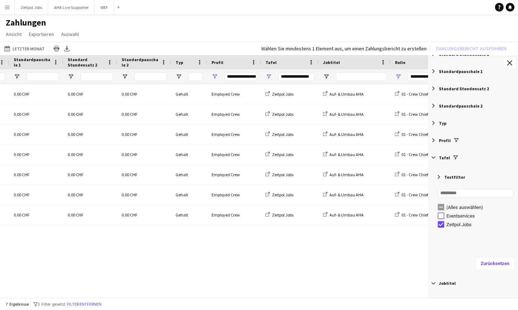
click at [322, 205] on div "(Alles auswählen) Eventservices Zeitpol Jobs" at bounding box center [475, 216] width 85 height 26
type input "**********"
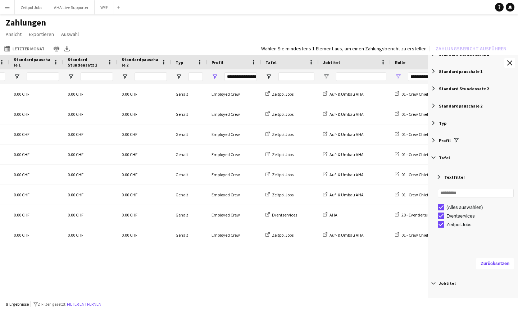
click at [322, 156] on span "Filterliste 21 Filter" at bounding box center [433, 157] width 6 height 6
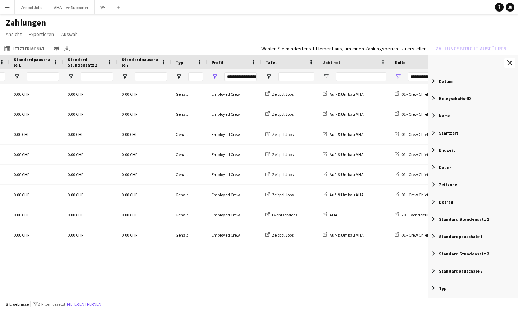
click at [322, 119] on div "Name" at bounding box center [473, 115] width 90 height 17
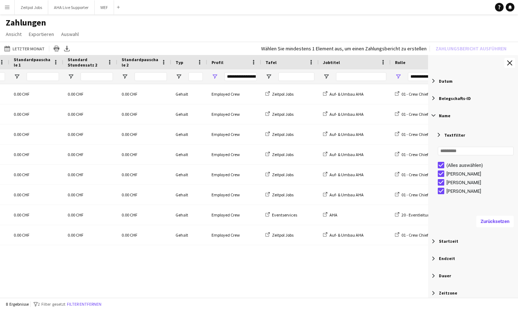
click at [322, 241] on span "Filterliste 21 Filter" at bounding box center [433, 241] width 6 height 6
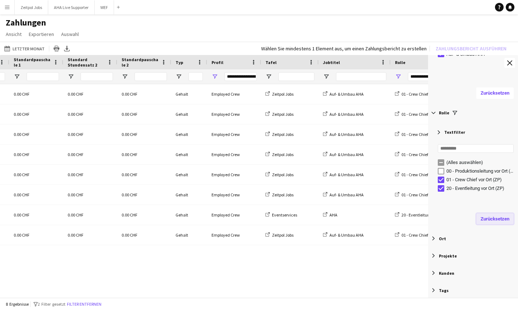
click at [322, 222] on button "Zurücksetzen" at bounding box center [494, 219] width 37 height 12
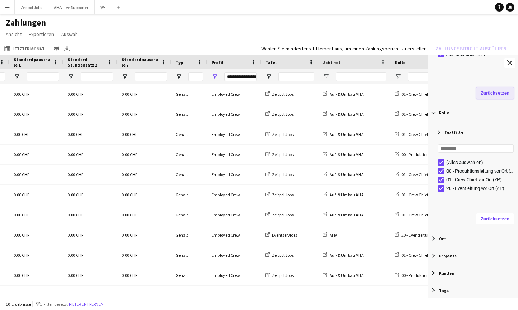
click at [322, 89] on button "Zurücksetzen" at bounding box center [494, 93] width 37 height 12
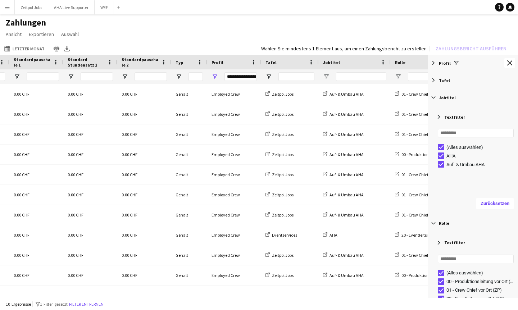
click at [322, 82] on span "Filterliste 21 Filter" at bounding box center [433, 80] width 6 height 6
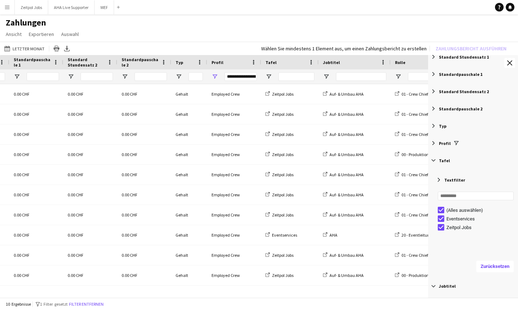
click at [322, 141] on span "Filterliste 21 Filter" at bounding box center [433, 143] width 6 height 6
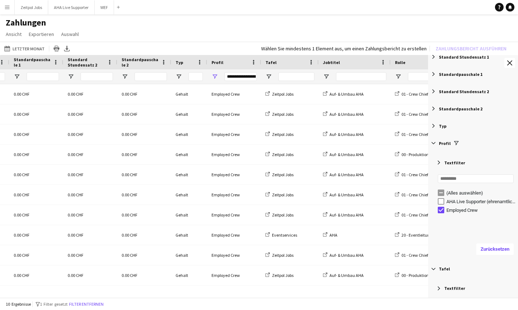
click at [322, 257] on div "Zurücksetzen" at bounding box center [475, 249] width 85 height 20
click at [322, 252] on button "Zurücksetzen" at bounding box center [494, 249] width 37 height 12
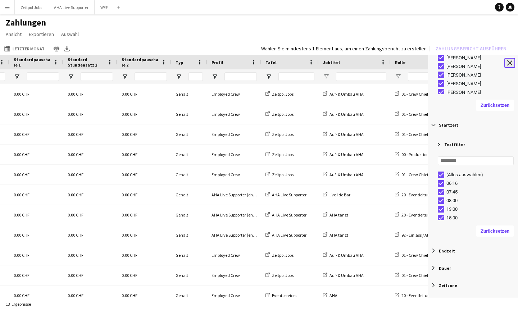
click at [322, 64] on button "Werkzeugleiste schließen" at bounding box center [509, 63] width 11 height 10
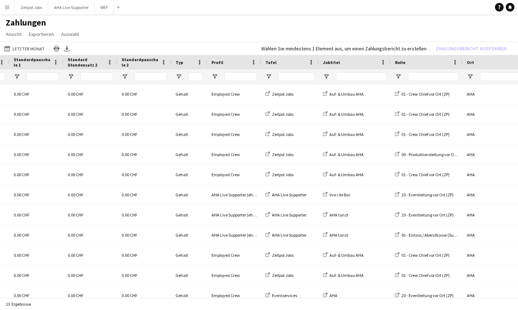
click at [322, 33] on app-page-menu "Ansicht Ansicht anpassen Filter anpassen Filter zurücksetzen Ansicht zurücksetz…" at bounding box center [259, 35] width 518 height 14
click at [7, 37] on span "Ansicht" at bounding box center [14, 34] width 16 height 6
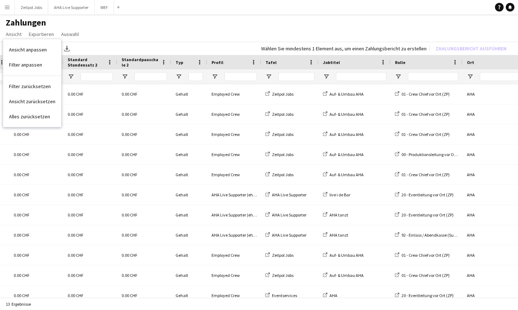
click at [10, 12] on button "Menü" at bounding box center [7, 7] width 14 height 14
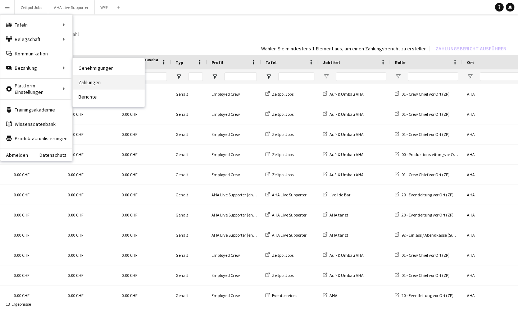
click at [82, 85] on link "Zahlungen" at bounding box center [109, 82] width 72 height 14
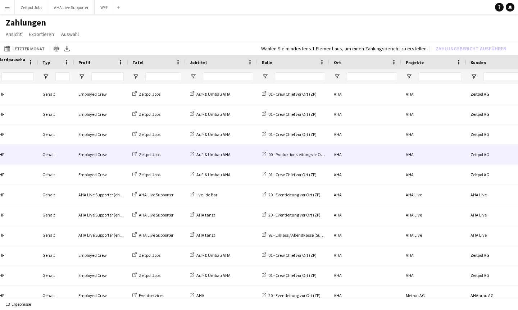
scroll to position [0, 548]
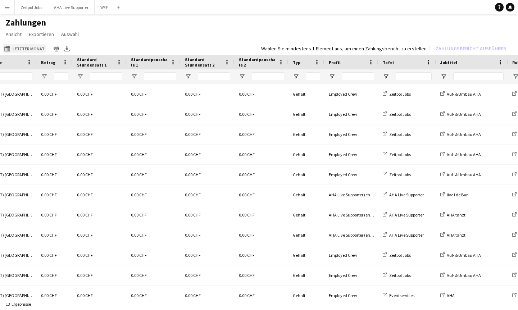
click at [21, 49] on button "Letzter Monat Letzter Monat" at bounding box center [24, 48] width 43 height 9
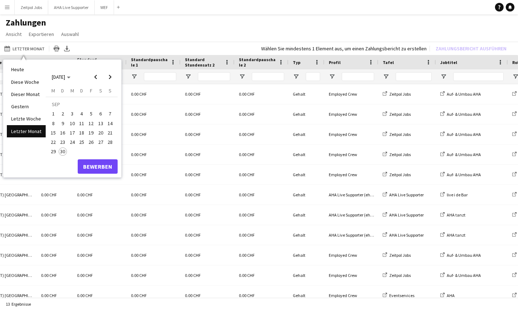
click at [50, 109] on button "1" at bounding box center [53, 113] width 9 height 9
click at [61, 151] on span "30" at bounding box center [63, 151] width 9 height 9
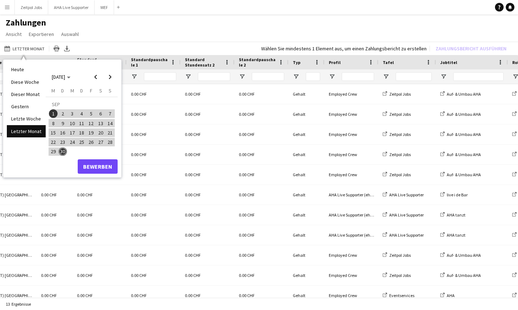
click at [91, 176] on div "[DATE] Diese Woche Dieser Monat [DATE] Letzte Woche Letzter Monat [DATE] [DATE]…" at bounding box center [62, 118] width 118 height 117
click at [91, 169] on button "Bewerben" at bounding box center [98, 166] width 40 height 14
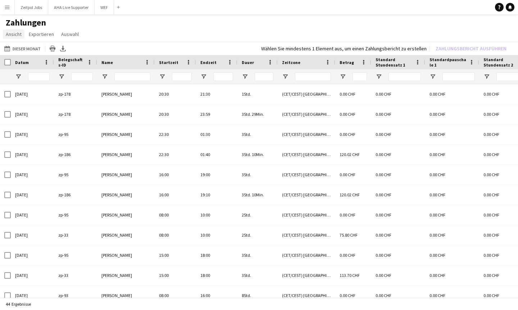
click at [12, 34] on span "Ansicht" at bounding box center [14, 34] width 16 height 6
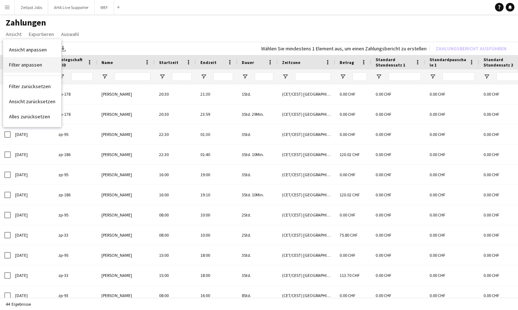
click at [49, 68] on link "Filter anpassen" at bounding box center [32, 64] width 58 height 15
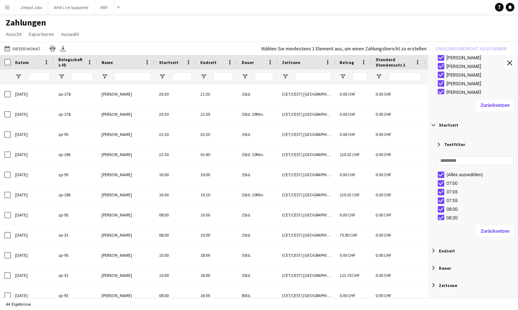
click at [322, 71] on div "[PERSON_NAME]" at bounding box center [478, 74] width 80 height 9
click at [322, 69] on div "[PERSON_NAME]" at bounding box center [478, 66] width 80 height 9
click at [322, 64] on app-icon "Werkzeugleiste schließen" at bounding box center [509, 62] width 5 height 5
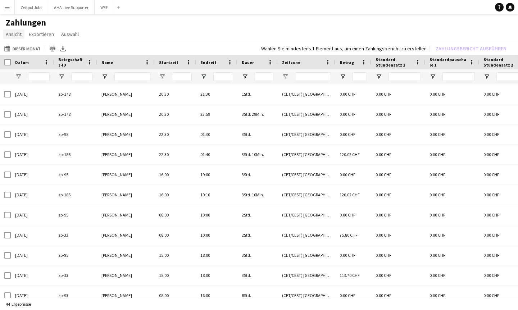
click at [6, 36] on span "Ansicht" at bounding box center [14, 34] width 16 height 6
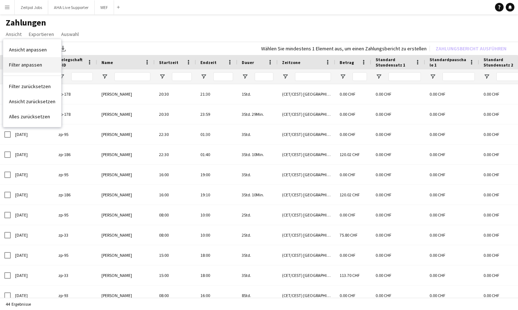
click at [44, 62] on link "Filter anpassen" at bounding box center [32, 64] width 58 height 15
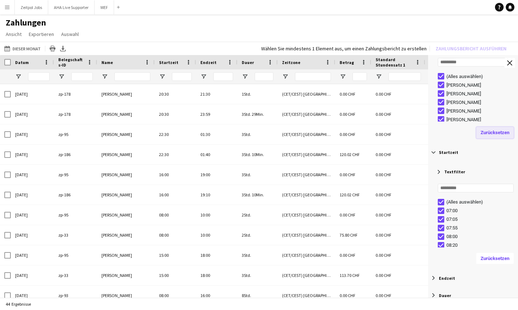
click at [322, 137] on button "Zurücksetzen" at bounding box center [494, 133] width 37 height 12
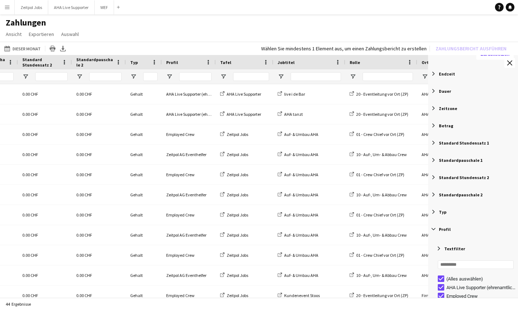
click at [322, 230] on span "Filterliste 21 Filter" at bounding box center [433, 229] width 6 height 6
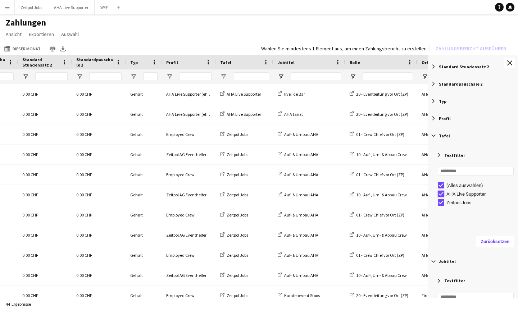
type input "**********"
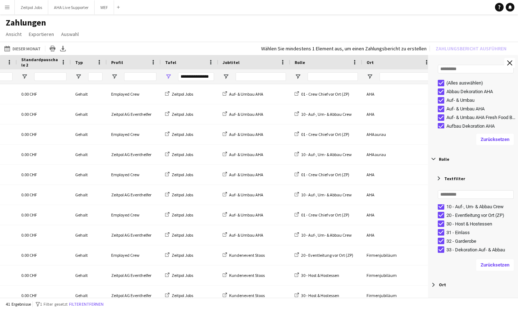
type input "**********"
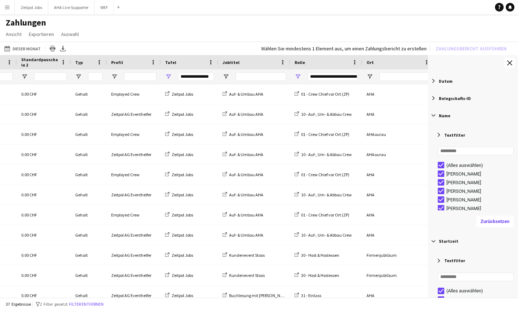
click at [313, 40] on app-page-menu "Ansicht Ansicht anpassen Filter anpassen Filter zurücksetzen Ansicht zurücksetz…" at bounding box center [259, 35] width 518 height 14
click at [322, 68] on button "Werkzeugleiste schließen" at bounding box center [509, 63] width 11 height 10
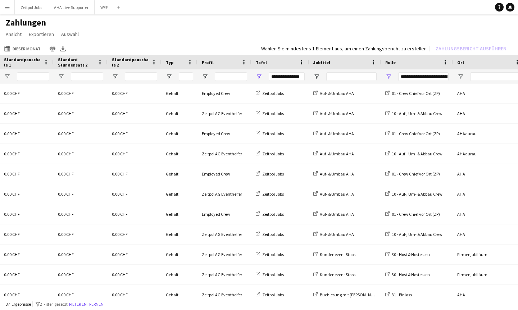
click at [10, 41] on app-page-menu "Ansicht Ansicht anpassen Filter anpassen Filter zurücksetzen Ansicht zurücksetz…" at bounding box center [259, 35] width 518 height 14
click at [10, 37] on link "Ansicht" at bounding box center [14, 33] width 22 height 9
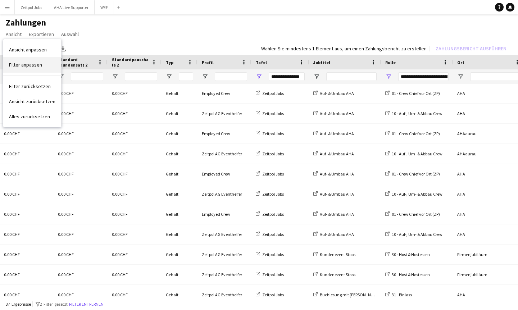
click at [46, 68] on link "Filter anpassen" at bounding box center [32, 64] width 58 height 15
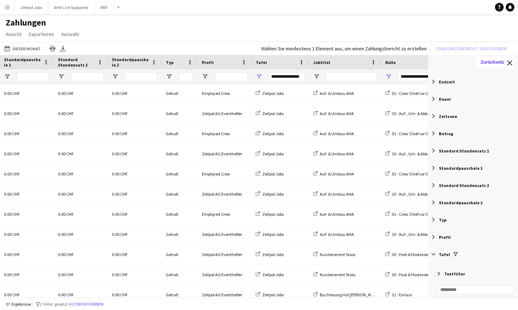
click at [322, 241] on div "Profil" at bounding box center [473, 236] width 90 height 17
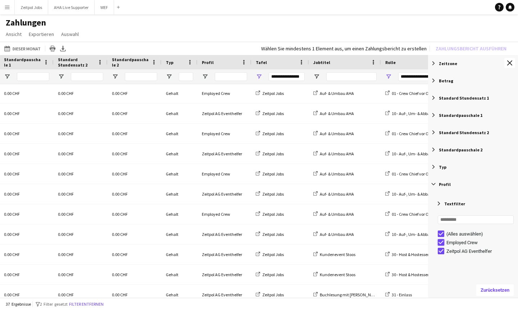
type input "**********"
click at [322, 64] on button "Werkzeugleiste schließen" at bounding box center [509, 63] width 11 height 10
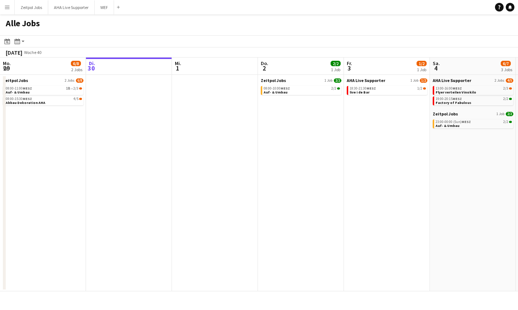
click at [10, 7] on app-icon "Menü" at bounding box center [7, 7] width 6 height 6
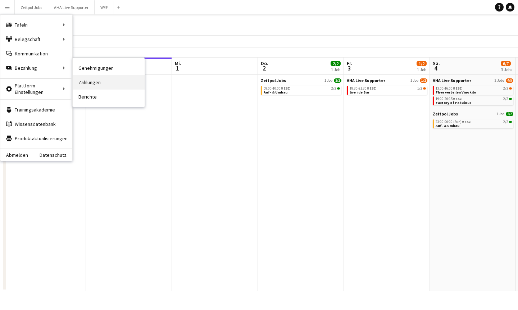
click at [100, 82] on link "Zahlungen" at bounding box center [109, 82] width 72 height 14
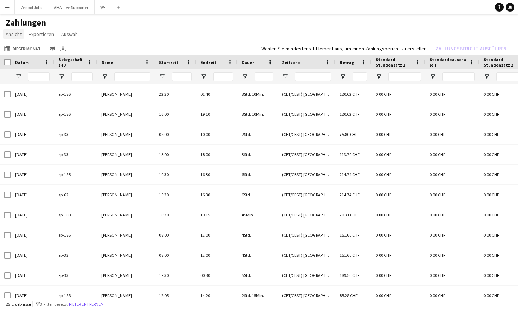
click at [10, 35] on span "Ansicht" at bounding box center [14, 34] width 16 height 6
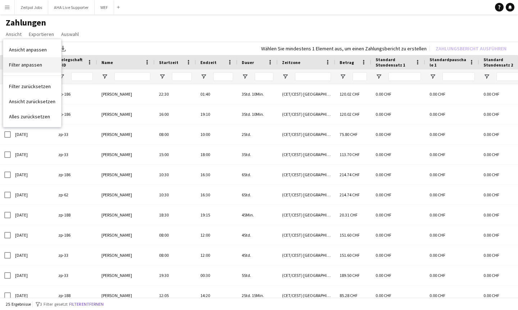
click at [51, 68] on link "Filter anpassen" at bounding box center [32, 64] width 58 height 15
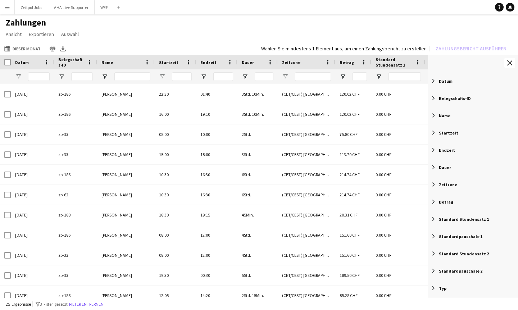
drag, startPoint x: 488, startPoint y: 182, endPoint x: 486, endPoint y: 204, distance: 21.6
click at [322, 204] on div "Datum Aktiviert Datum Belegschafts-ID Aktiviert Belegschafts-ID Name Aktiviert …" at bounding box center [473, 253] width 90 height 363
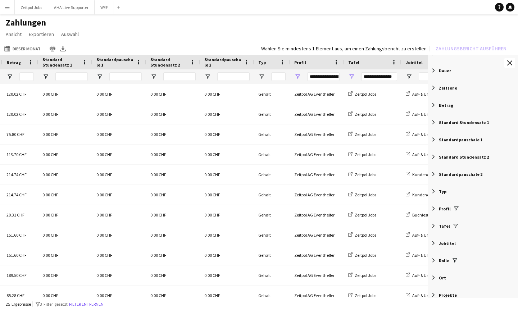
click at [322, 207] on span "Filterliste 21 Filter" at bounding box center [433, 208] width 6 height 6
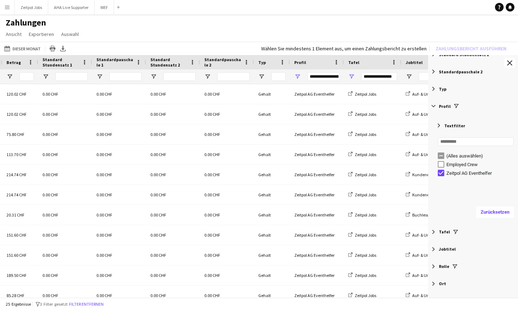
click at [322, 231] on div "Tafel" at bounding box center [473, 231] width 90 height 17
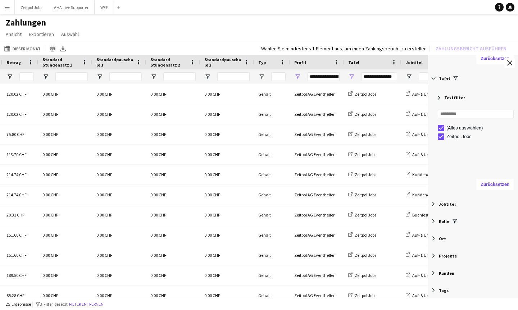
click at [322, 219] on span "Filterliste 21 Filter" at bounding box center [433, 221] width 6 height 6
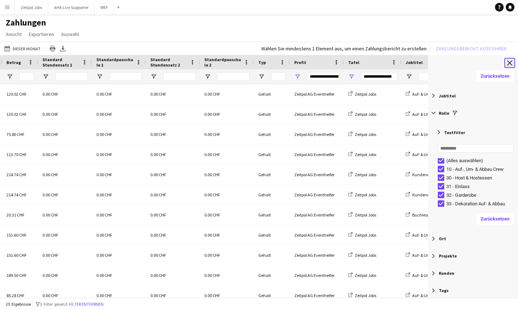
click at [322, 64] on app-icon "Werkzeugleiste schließen" at bounding box center [509, 62] width 5 height 5
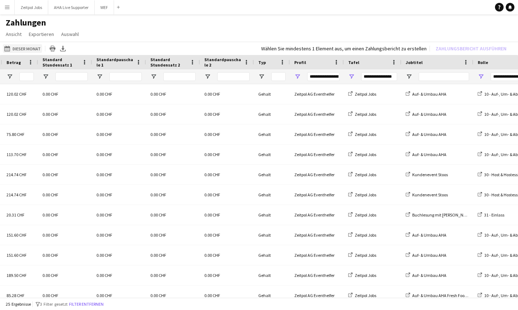
click at [19, 50] on button "Dieser Monat Dieser Monat" at bounding box center [22, 48] width 39 height 9
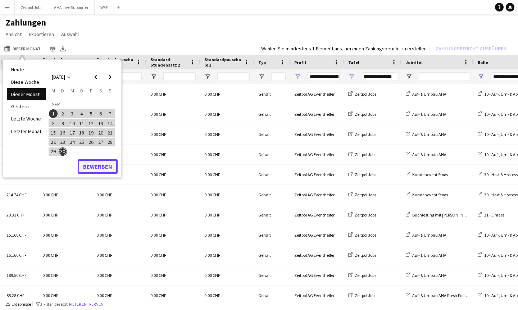
click at [91, 165] on button "Bewerben" at bounding box center [98, 166] width 40 height 14
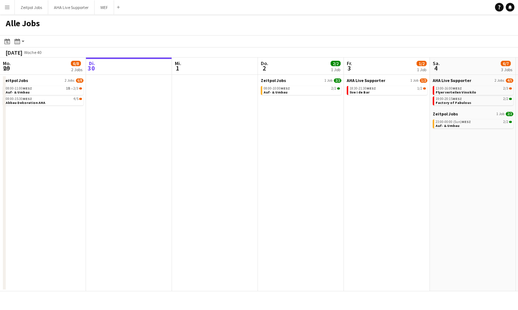
click at [9, 6] on app-icon "Menü" at bounding box center [7, 7] width 6 height 6
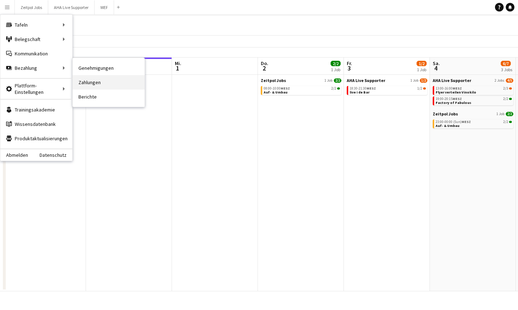
click at [104, 83] on link "Zahlungen" at bounding box center [109, 82] width 72 height 14
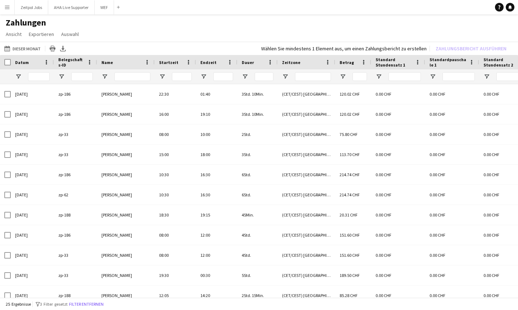
click at [18, 50] on button "Dieser Monat Dieser Monat" at bounding box center [22, 48] width 39 height 9
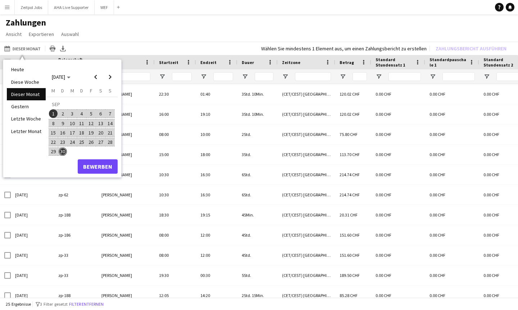
click at [49, 113] on span "1" at bounding box center [53, 113] width 9 height 9
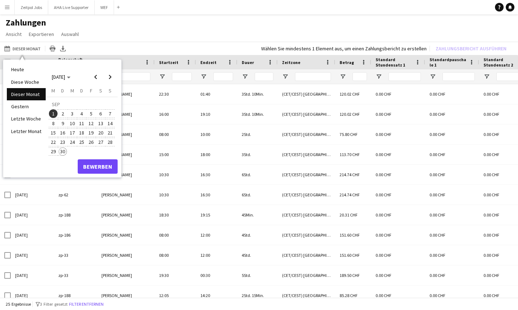
click at [63, 154] on span "30" at bounding box center [63, 151] width 9 height 9
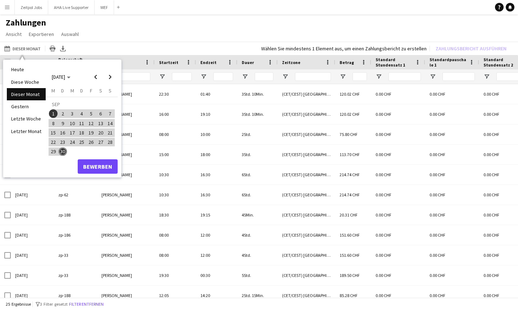
click at [94, 177] on div "[DATE] Diese Woche Dieser Monat [DATE] Letzte Woche Letzter Monat [DATE] [DATE]…" at bounding box center [62, 118] width 118 height 117
click at [94, 173] on button "Bewerben" at bounding box center [98, 166] width 40 height 14
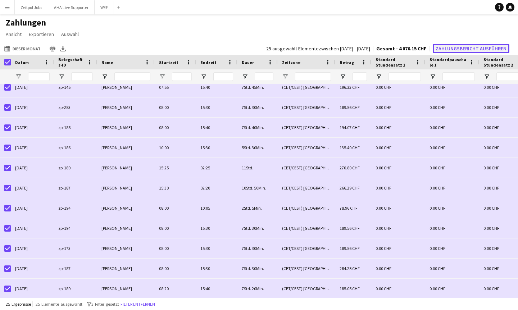
click at [322, 50] on button "Zahlungsbericht ausführen" at bounding box center [471, 48] width 77 height 9
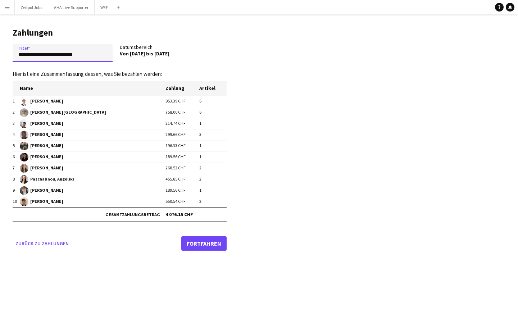
click at [95, 55] on input "**********" at bounding box center [63, 53] width 100 height 18
click at [44, 53] on input "**********" at bounding box center [63, 53] width 100 height 18
click at [102, 55] on input "**********" at bounding box center [63, 53] width 100 height 18
drag, startPoint x: 100, startPoint y: 55, endPoint x: 135, endPoint y: 53, distance: 35.7
click at [136, 54] on div "**********" at bounding box center [120, 54] width 214 height 21
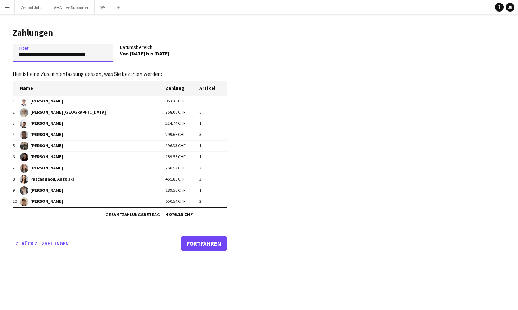
type input "**********"
click at [215, 245] on link "Fortfahren" at bounding box center [203, 243] width 45 height 14
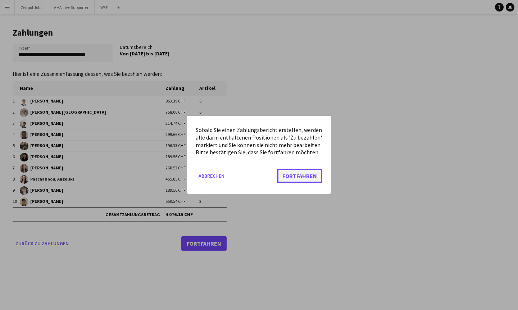
click at [288, 177] on button "Fortfahren" at bounding box center [299, 176] width 45 height 14
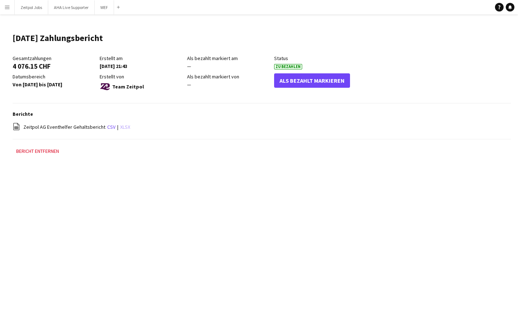
click at [122, 126] on link "xlsx" at bounding box center [125, 127] width 10 height 6
